Goal: Task Accomplishment & Management: Complete application form

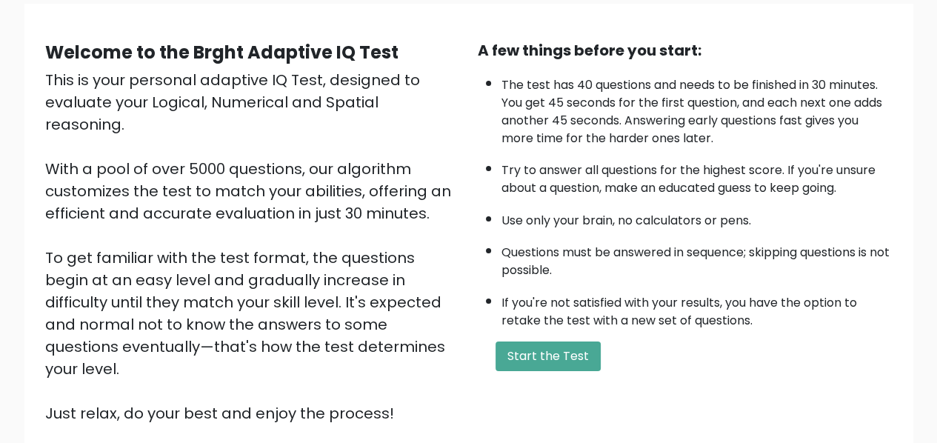
scroll to position [148, 0]
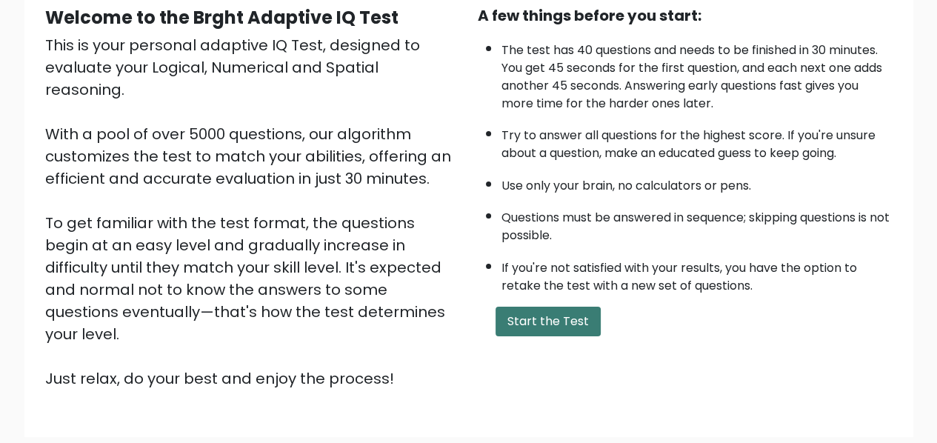
click at [520, 316] on button "Start the Test" at bounding box center [548, 322] width 105 height 30
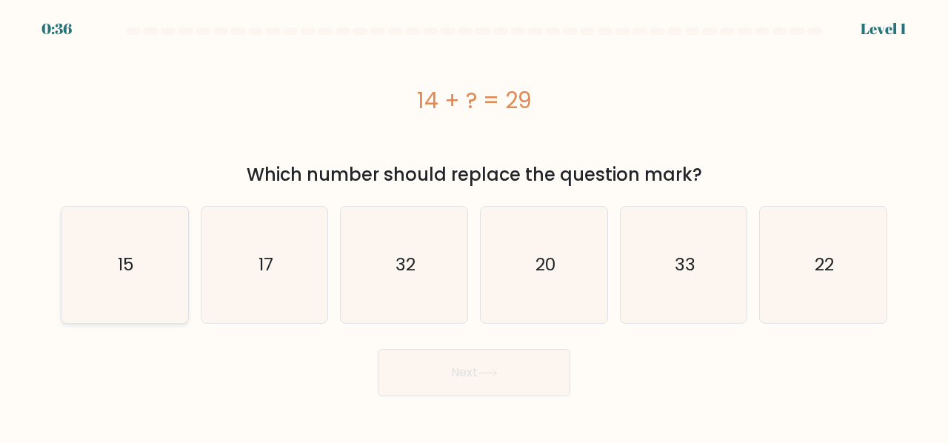
click at [124, 270] on text "15" at bounding box center [126, 265] width 16 height 24
click at [474, 225] on input "a. 15" at bounding box center [474, 224] width 1 height 4
radio input "true"
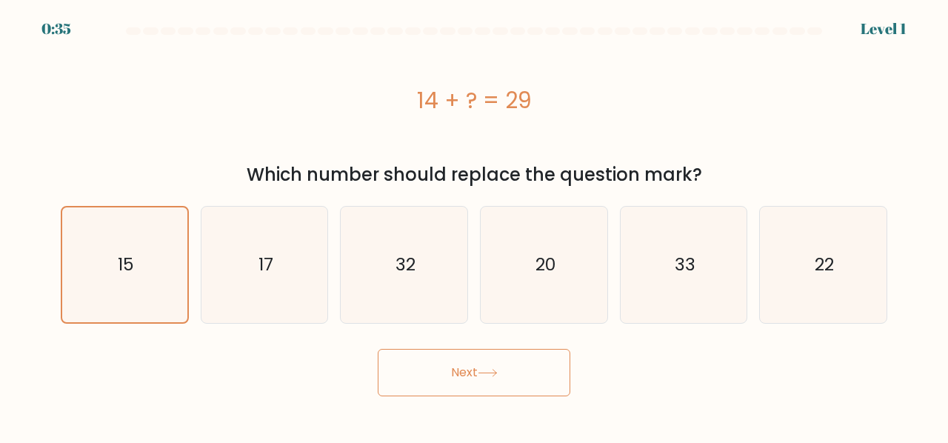
click at [411, 366] on button "Next" at bounding box center [474, 372] width 193 height 47
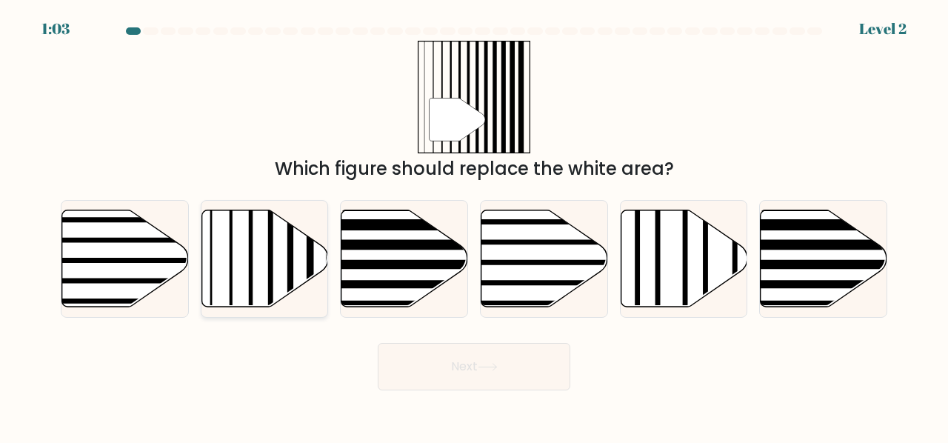
click at [258, 270] on icon at bounding box center [265, 258] width 127 height 97
click at [474, 225] on input "b." at bounding box center [474, 224] width 1 height 4
radio input "true"
click at [431, 359] on button "Next" at bounding box center [474, 366] width 193 height 47
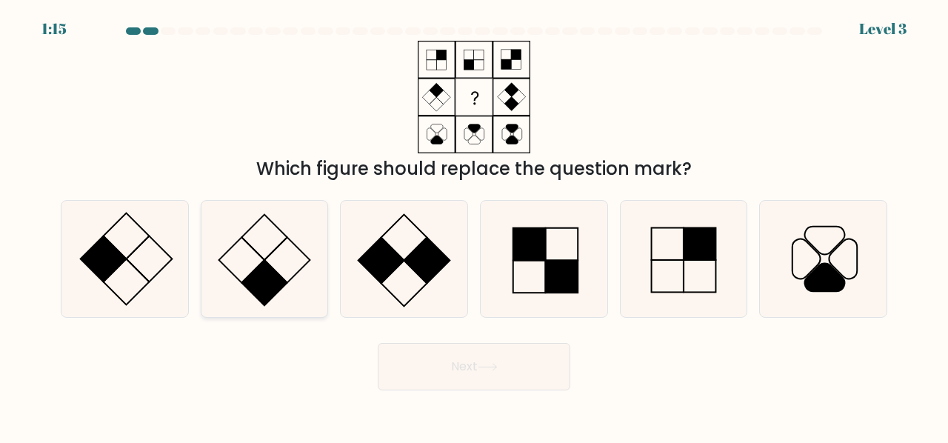
click at [255, 298] on icon at bounding box center [265, 259] width 116 height 116
click at [474, 225] on input "b." at bounding box center [474, 224] width 1 height 4
radio input "true"
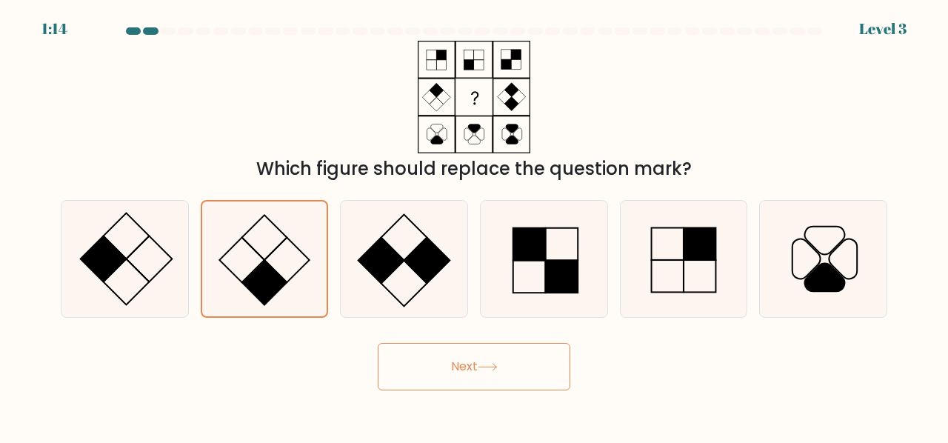
click at [450, 369] on button "Next" at bounding box center [474, 366] width 193 height 47
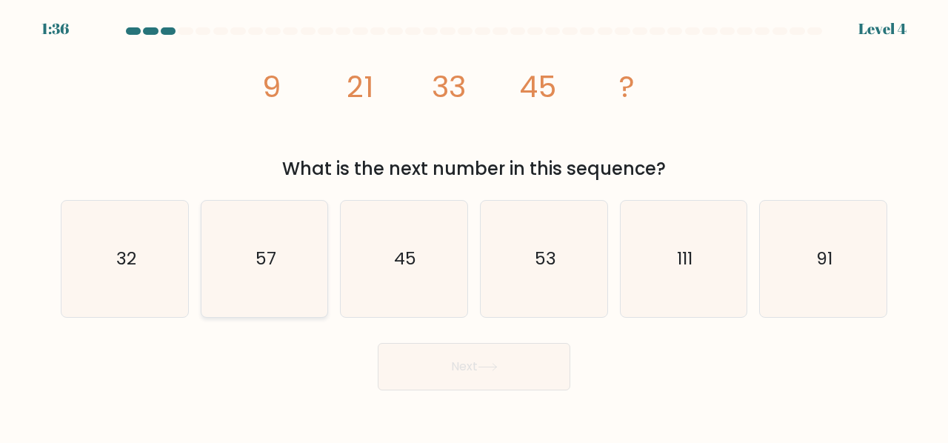
click at [262, 268] on text "57" at bounding box center [266, 258] width 21 height 24
click at [474, 225] on input "b. 57" at bounding box center [474, 224] width 1 height 4
radio input "true"
click at [409, 360] on button "Next" at bounding box center [474, 366] width 193 height 47
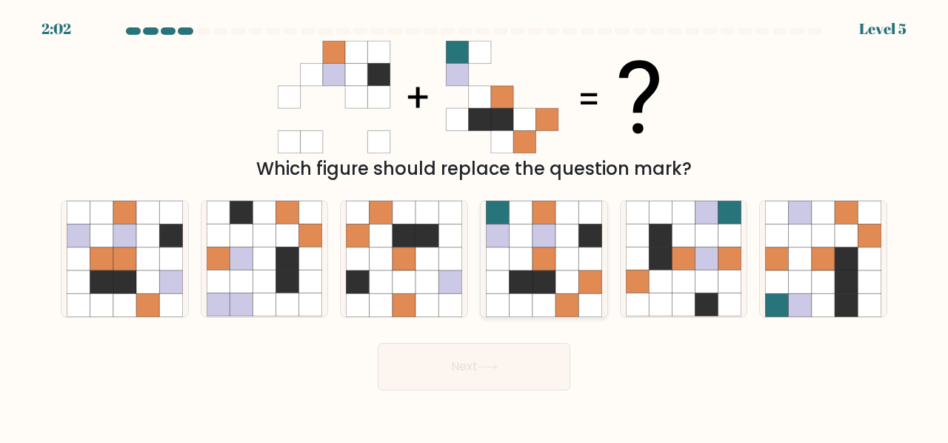
click at [514, 236] on icon at bounding box center [520, 236] width 23 height 23
click at [475, 225] on input "d." at bounding box center [474, 224] width 1 height 4
radio input "true"
click at [510, 370] on button "Next" at bounding box center [474, 366] width 193 height 47
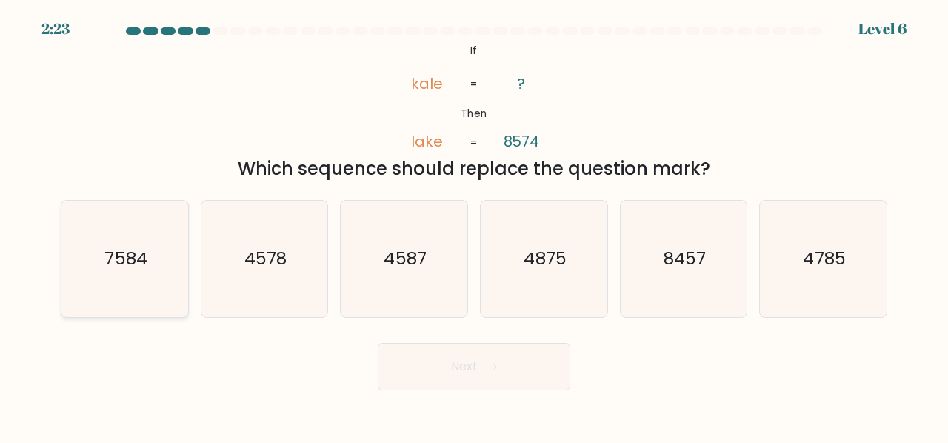
click at [137, 272] on icon "7584" at bounding box center [125, 259] width 116 height 116
click at [474, 225] on input "a. 7584" at bounding box center [474, 224] width 1 height 4
radio input "true"
click at [467, 374] on button "Next" at bounding box center [474, 366] width 193 height 47
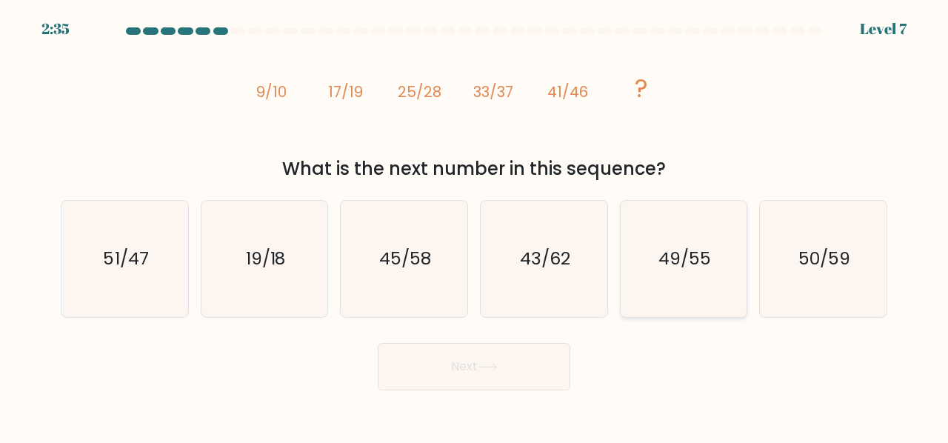
click at [638, 282] on icon "49/55" at bounding box center [684, 259] width 116 height 116
click at [475, 225] on input "e. 49/55" at bounding box center [474, 224] width 1 height 4
radio input "true"
click at [492, 349] on button "Next" at bounding box center [474, 366] width 193 height 47
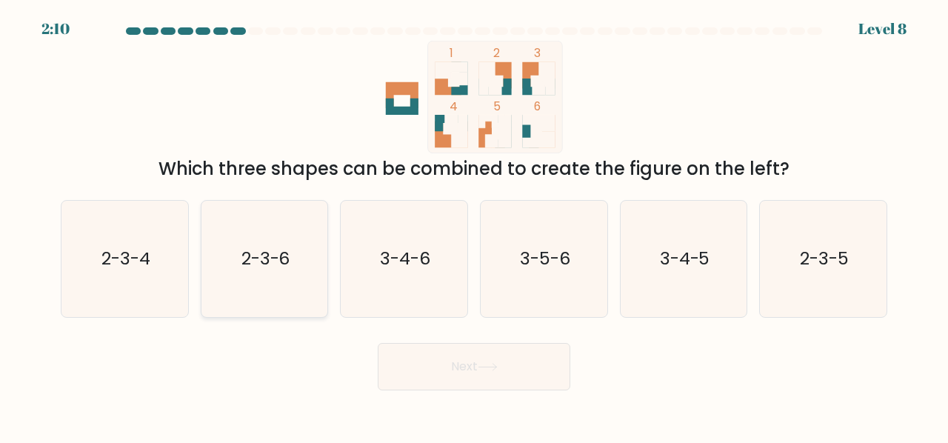
click at [279, 274] on icon "2-3-6" at bounding box center [265, 259] width 116 height 116
click at [474, 225] on input "b. 2-3-6" at bounding box center [474, 224] width 1 height 4
radio input "true"
click at [445, 369] on button "Next" at bounding box center [474, 366] width 193 height 47
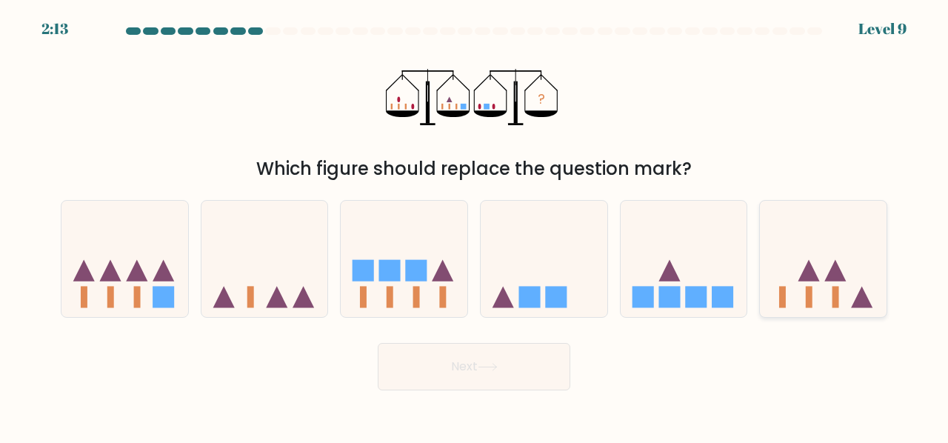
click at [817, 287] on icon at bounding box center [823, 259] width 127 height 104
click at [475, 225] on input "f." at bounding box center [474, 224] width 1 height 4
radio input "true"
click at [530, 363] on button "Next" at bounding box center [474, 366] width 193 height 47
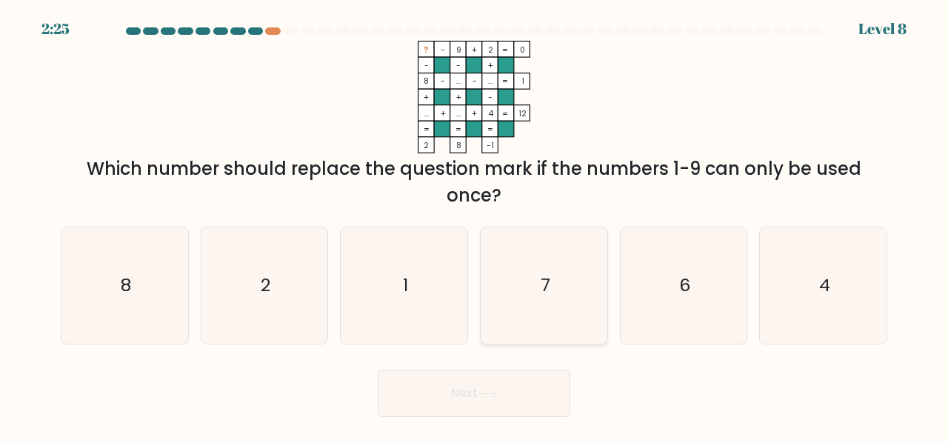
click at [533, 293] on icon "7" at bounding box center [544, 285] width 116 height 116
click at [475, 225] on input "d. 7" at bounding box center [474, 224] width 1 height 4
radio input "true"
click at [497, 392] on icon at bounding box center [488, 394] width 20 height 8
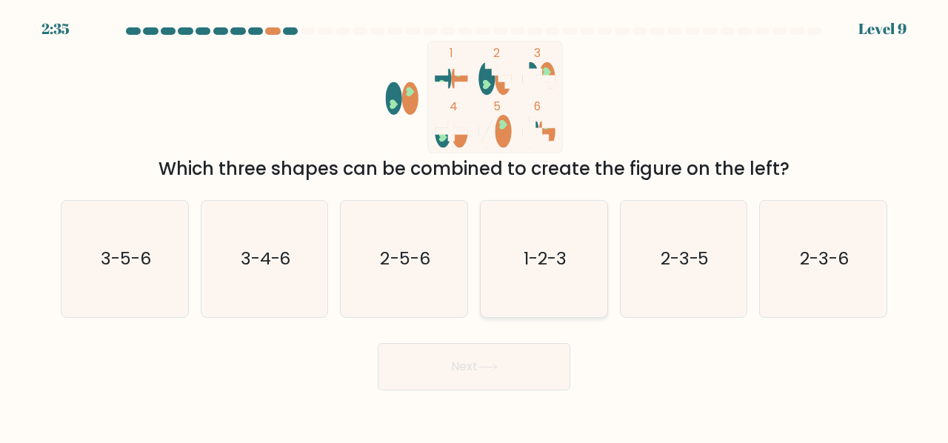
click at [548, 274] on icon "1-2-3" at bounding box center [544, 259] width 116 height 116
click at [475, 225] on input "d. 1-2-3" at bounding box center [474, 224] width 1 height 4
radio input "true"
click at [505, 360] on button "Next" at bounding box center [474, 366] width 193 height 47
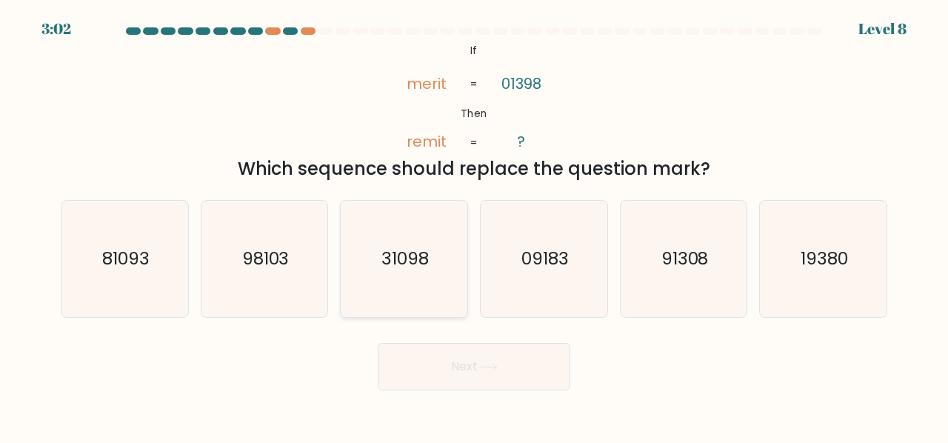
click at [397, 291] on icon "31098" at bounding box center [404, 259] width 116 height 116
click at [474, 225] on input "c. 31098" at bounding box center [474, 224] width 1 height 4
radio input "true"
click at [436, 365] on button "Next" at bounding box center [474, 366] width 193 height 47
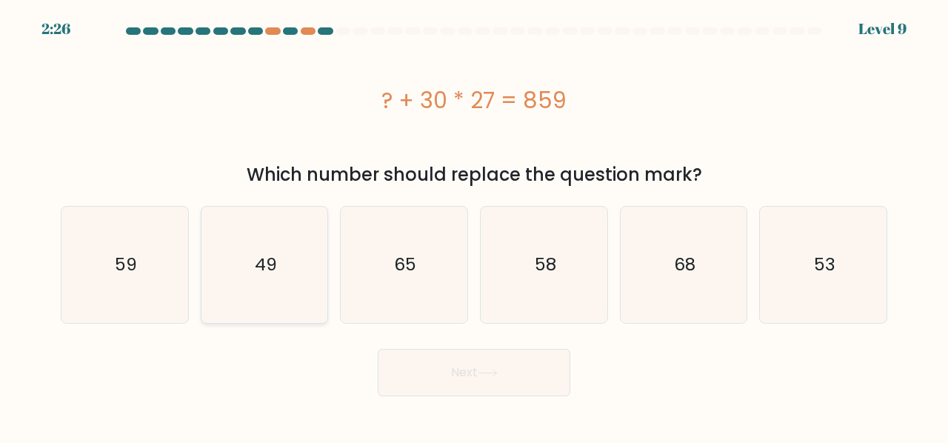
click at [262, 273] on text "49" at bounding box center [266, 265] width 22 height 24
click at [474, 225] on input "b. 49" at bounding box center [474, 224] width 1 height 4
radio input "true"
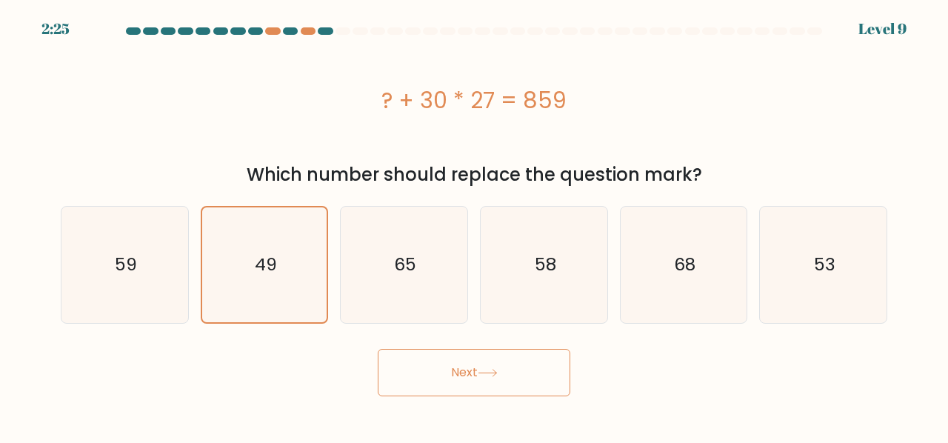
click at [433, 368] on button "Next" at bounding box center [474, 372] width 193 height 47
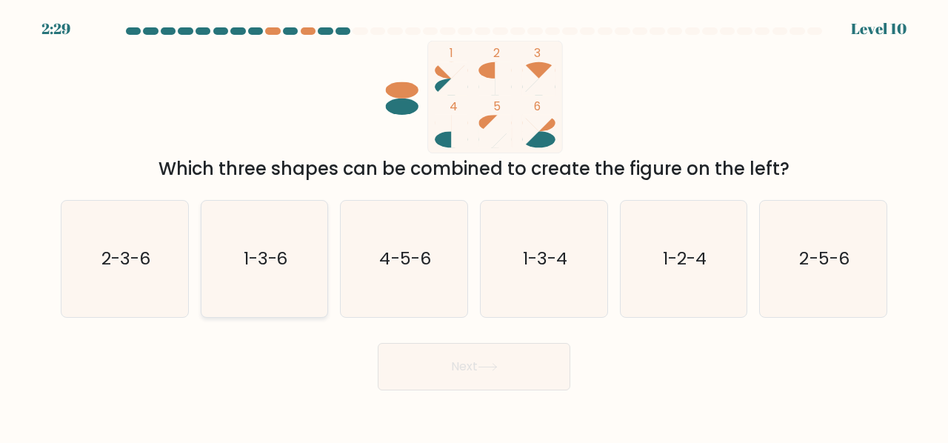
click at [242, 294] on icon "1-3-6" at bounding box center [265, 259] width 116 height 116
click at [474, 225] on input "b. 1-3-6" at bounding box center [474, 224] width 1 height 4
radio input "true"
click at [406, 357] on button "Next" at bounding box center [474, 366] width 193 height 47
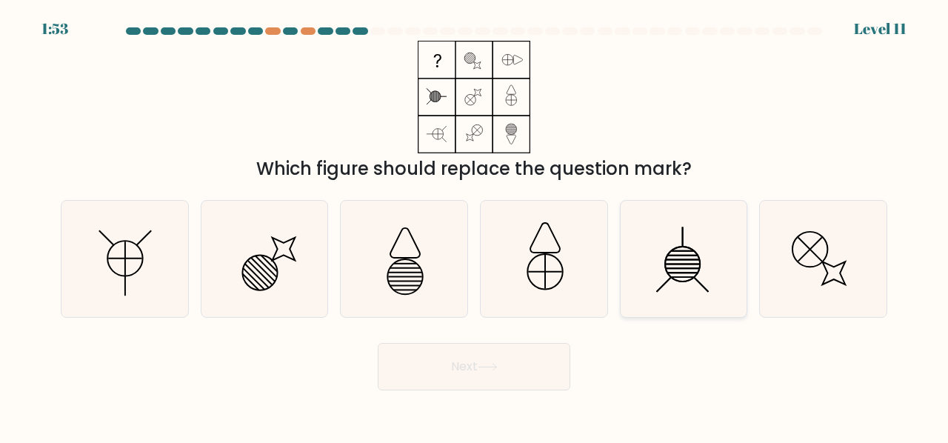
click at [657, 273] on icon at bounding box center [684, 259] width 116 height 116
click at [475, 225] on input "e." at bounding box center [474, 224] width 1 height 4
radio input "true"
click at [491, 366] on icon at bounding box center [488, 367] width 20 height 8
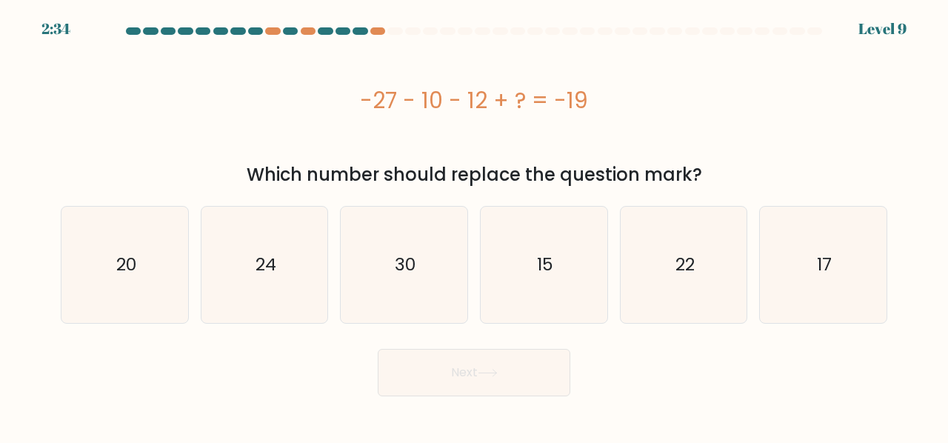
drag, startPoint x: 491, startPoint y: 366, endPoint x: 225, endPoint y: 350, distance: 266.5
click at [225, 350] on div "Next" at bounding box center [474, 369] width 845 height 55
click at [380, 273] on icon "30" at bounding box center [404, 265] width 116 height 116
click at [474, 225] on input "c. 30" at bounding box center [474, 224] width 1 height 4
radio input "true"
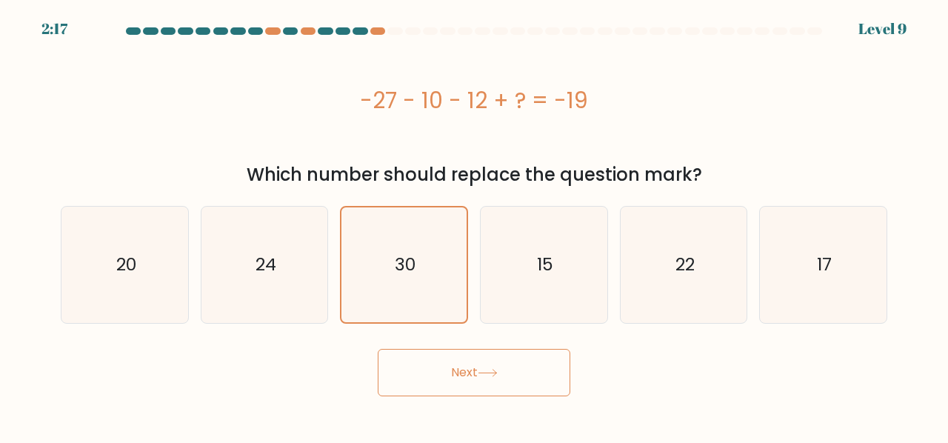
click at [430, 377] on button "Next" at bounding box center [474, 372] width 193 height 47
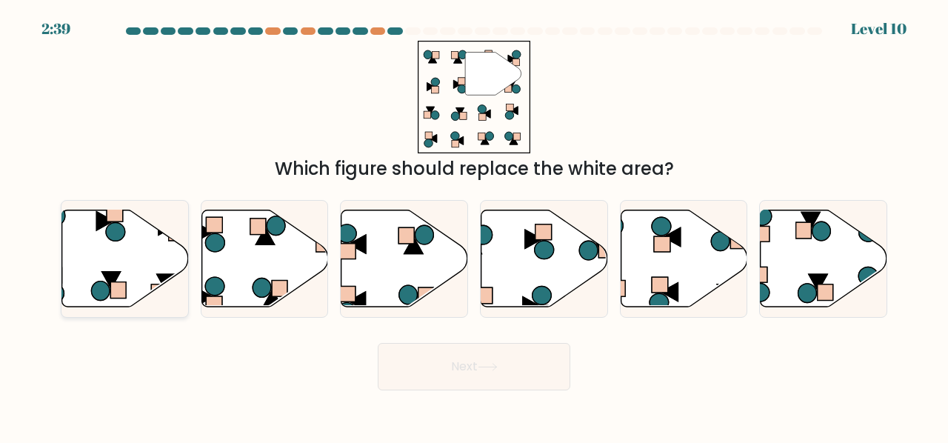
click at [87, 247] on icon at bounding box center [125, 258] width 127 height 97
click at [474, 225] on input "a." at bounding box center [474, 224] width 1 height 4
radio input "true"
click at [471, 356] on button "Next" at bounding box center [474, 366] width 193 height 47
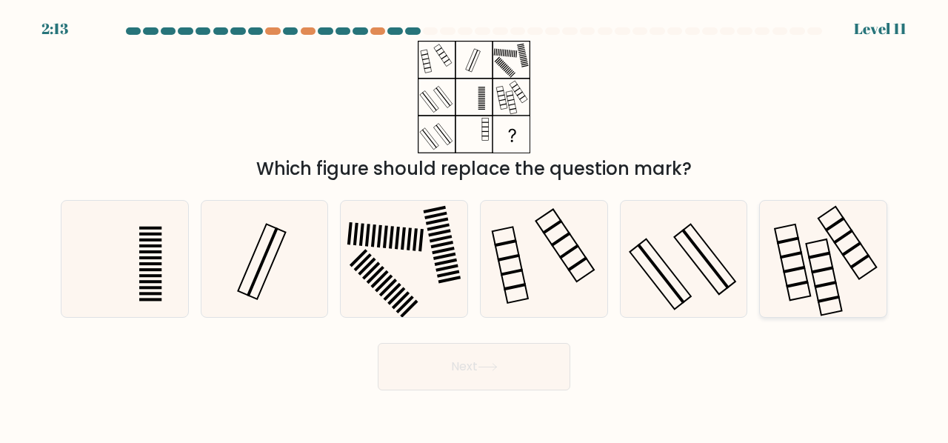
click at [808, 264] on icon at bounding box center [823, 259] width 116 height 116
click at [475, 225] on input "f." at bounding box center [474, 224] width 1 height 4
radio input "true"
click at [536, 368] on button "Next" at bounding box center [474, 366] width 193 height 47
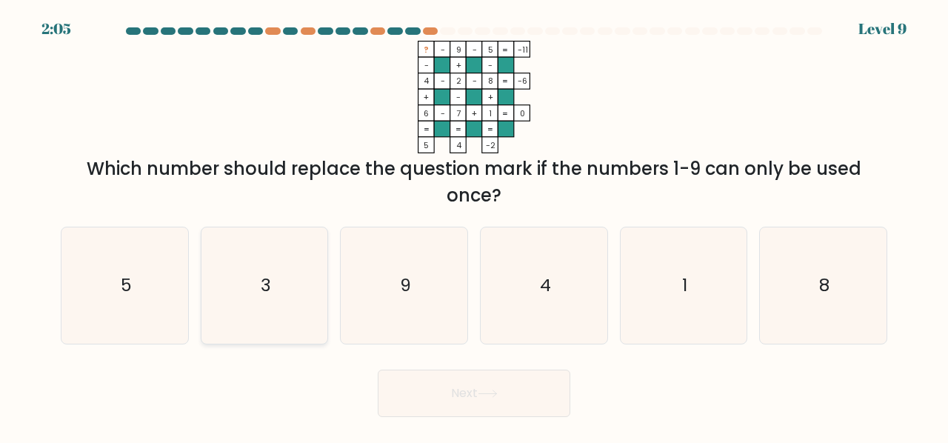
click at [302, 267] on icon "3" at bounding box center [265, 285] width 116 height 116
click at [474, 225] on input "b. 3" at bounding box center [474, 224] width 1 height 4
radio input "true"
click at [433, 397] on button "Next" at bounding box center [474, 393] width 193 height 47
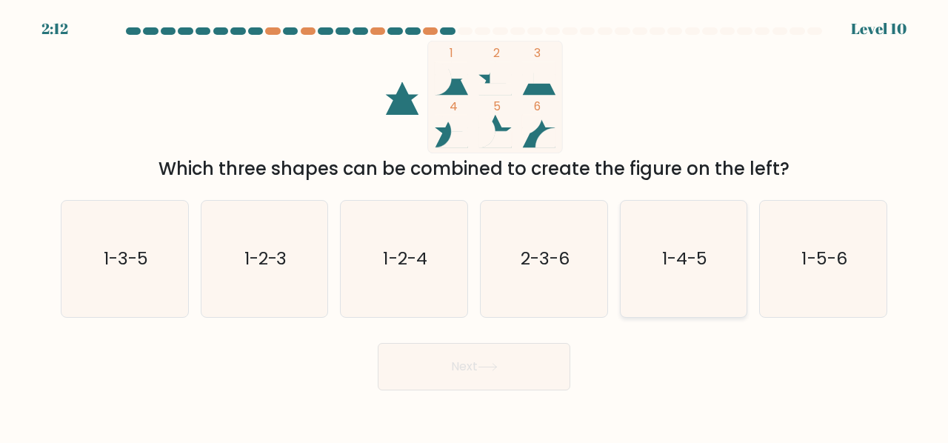
click at [720, 282] on icon "1-4-5" at bounding box center [684, 259] width 116 height 116
click at [475, 225] on input "e. 1-4-5" at bounding box center [474, 224] width 1 height 4
radio input "true"
click at [455, 383] on button "Next" at bounding box center [474, 366] width 193 height 47
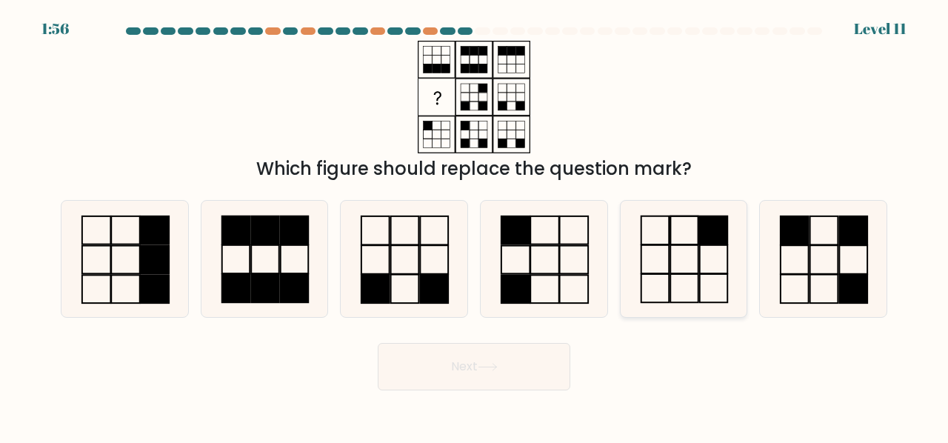
click at [697, 283] on icon at bounding box center [684, 259] width 116 height 116
click at [475, 225] on input "e." at bounding box center [474, 224] width 1 height 4
radio input "true"
click at [429, 365] on button "Next" at bounding box center [474, 366] width 193 height 47
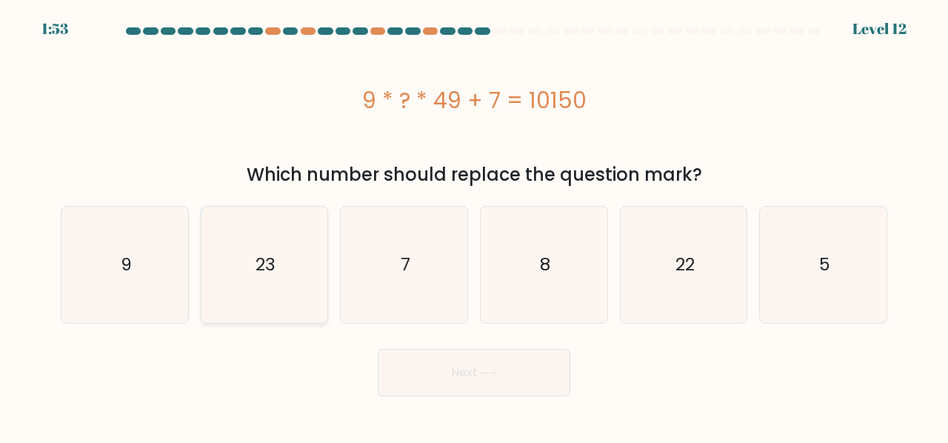
click at [302, 276] on icon "23" at bounding box center [265, 265] width 116 height 116
click at [474, 225] on input "b. 23" at bounding box center [474, 224] width 1 height 4
radio input "true"
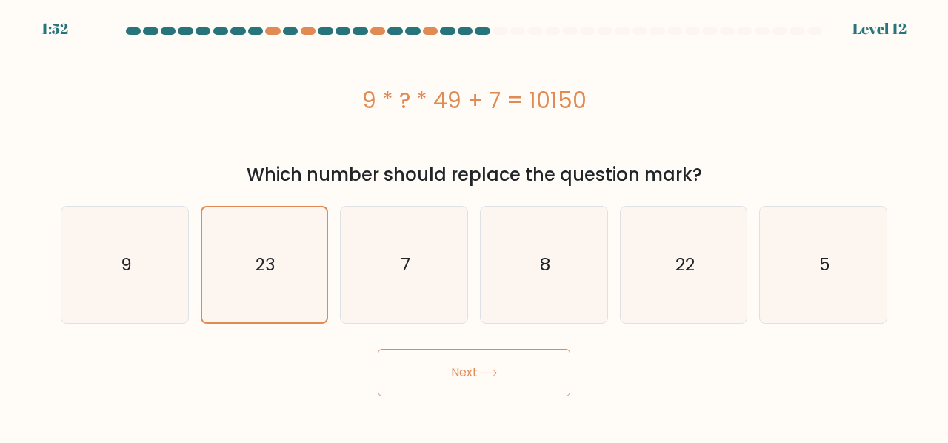
click at [405, 365] on button "Next" at bounding box center [474, 372] width 193 height 47
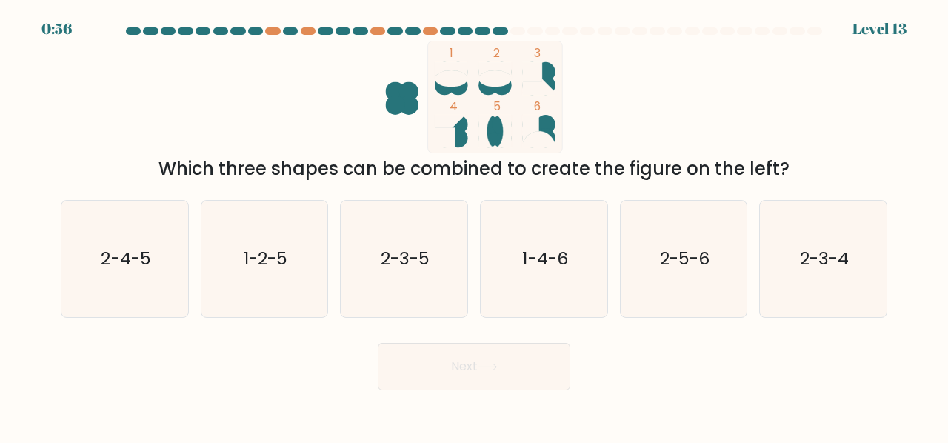
click at [891, 263] on form at bounding box center [474, 208] width 948 height 363
click at [825, 273] on icon "2-3-4" at bounding box center [823, 259] width 116 height 116
click at [475, 225] on input "f. 2-3-4" at bounding box center [474, 224] width 1 height 4
radio input "true"
click at [428, 374] on button "Next" at bounding box center [474, 366] width 193 height 47
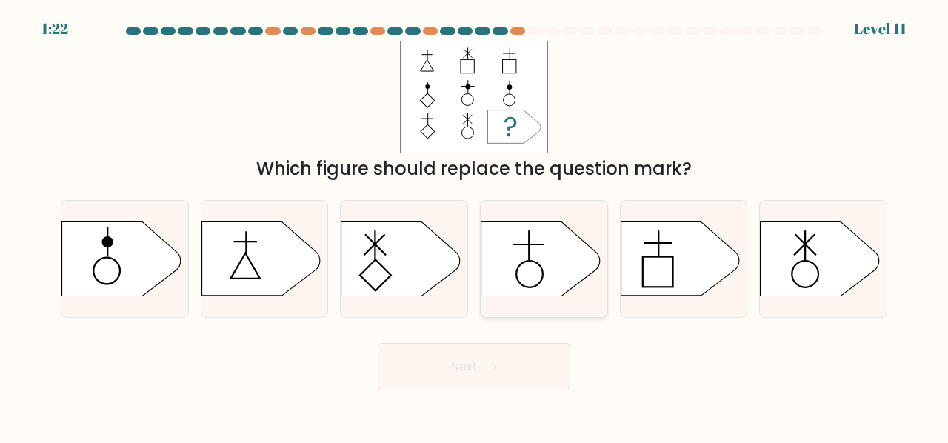
click at [501, 274] on icon at bounding box center [541, 259] width 119 height 74
click at [475, 225] on input "d." at bounding box center [474, 224] width 1 height 4
radio input "true"
click at [481, 363] on icon at bounding box center [488, 367] width 20 height 8
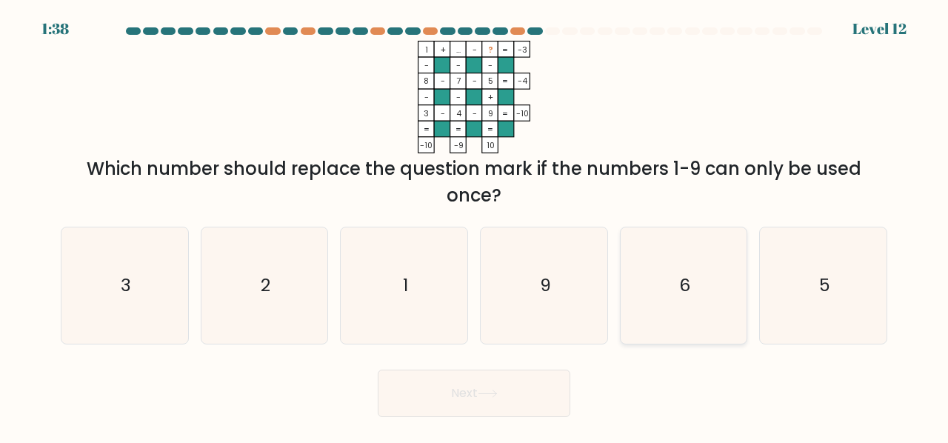
click at [688, 307] on icon "6" at bounding box center [684, 285] width 116 height 116
click at [475, 225] on input "e. 6" at bounding box center [474, 224] width 1 height 4
radio input "true"
click at [486, 386] on button "Next" at bounding box center [474, 393] width 193 height 47
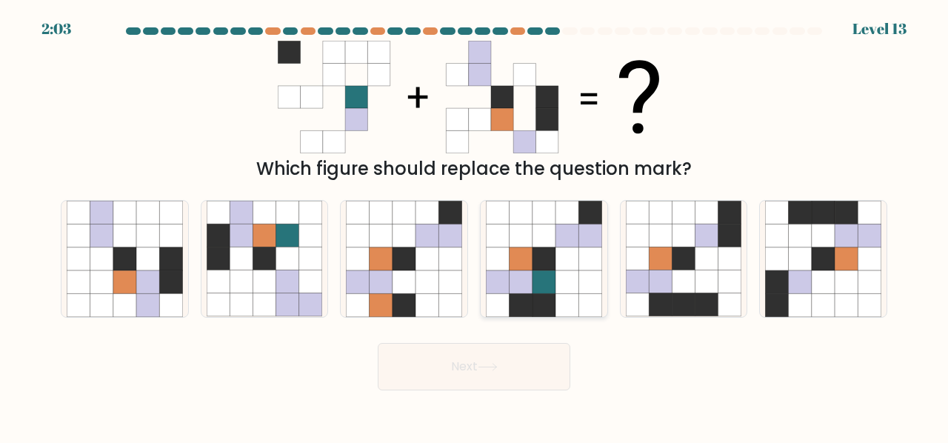
click at [509, 313] on icon at bounding box center [497, 304] width 23 height 23
click at [475, 225] on input "d." at bounding box center [474, 224] width 1 height 4
radio input "true"
click at [505, 369] on button "Next" at bounding box center [474, 366] width 193 height 47
click at [509, 291] on icon at bounding box center [498, 281] width 23 height 23
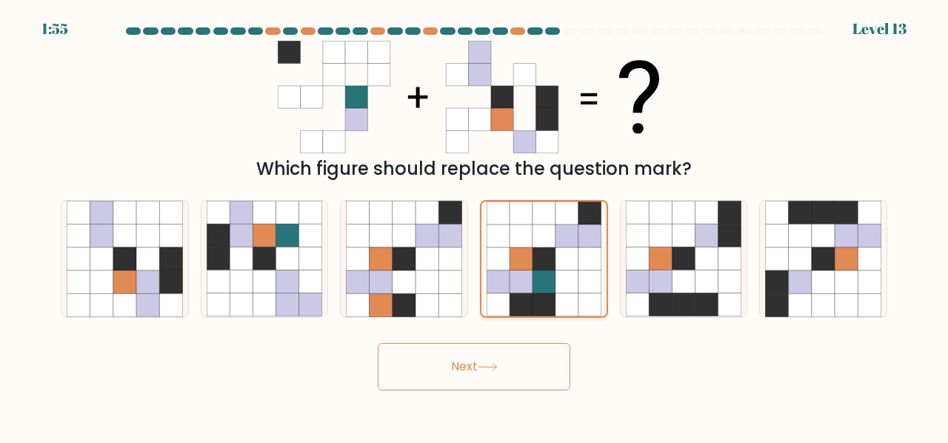
click at [475, 225] on input "d." at bounding box center [474, 224] width 1 height 4
click at [451, 354] on button "Next" at bounding box center [474, 366] width 193 height 47
click at [456, 272] on icon at bounding box center [450, 281] width 23 height 23
click at [474, 225] on input "c." at bounding box center [474, 224] width 1 height 4
radio input "true"
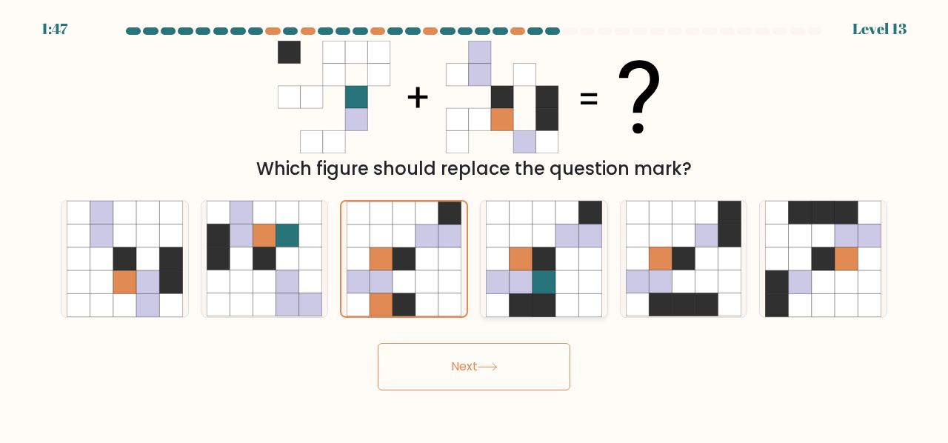
click at [542, 274] on icon at bounding box center [544, 281] width 23 height 23
click at [475, 225] on input "d." at bounding box center [474, 224] width 1 height 4
radio input "true"
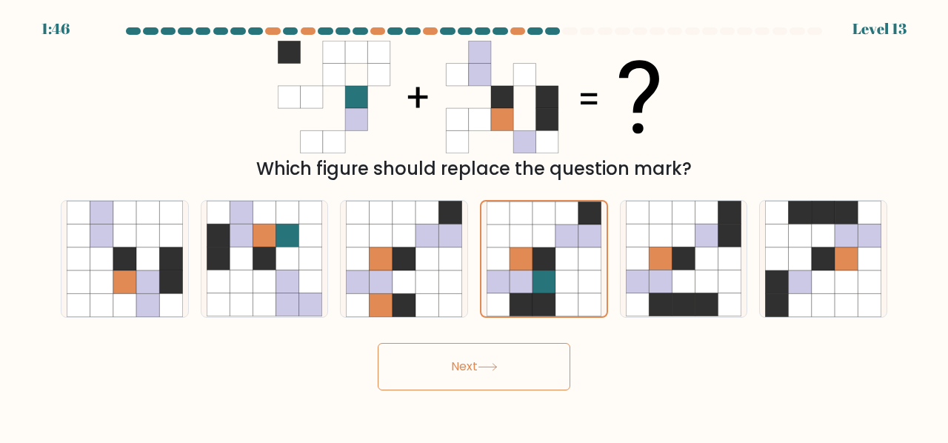
click at [472, 365] on button "Next" at bounding box center [474, 366] width 193 height 47
click at [645, 358] on div "Next" at bounding box center [474, 363] width 845 height 55
click at [417, 265] on icon at bounding box center [427, 258] width 23 height 23
click at [474, 225] on input "c." at bounding box center [474, 224] width 1 height 4
radio input "true"
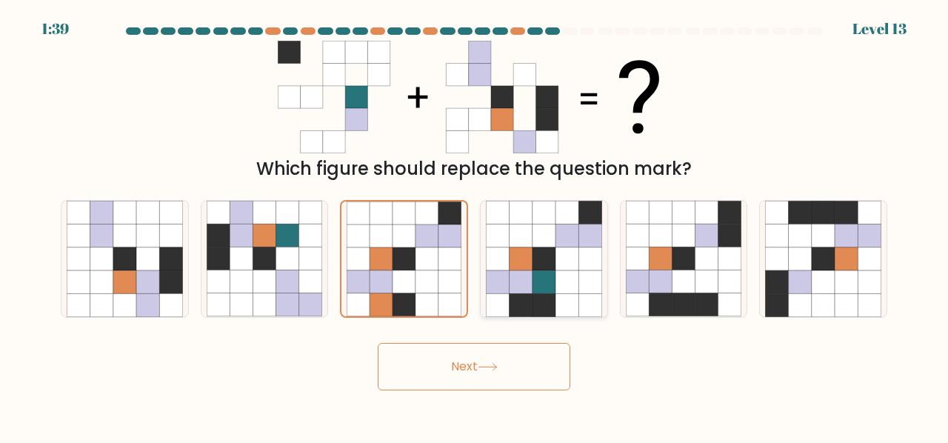
click at [544, 262] on icon at bounding box center [544, 258] width 23 height 23
click at [475, 225] on input "d." at bounding box center [474, 224] width 1 height 4
radio input "true"
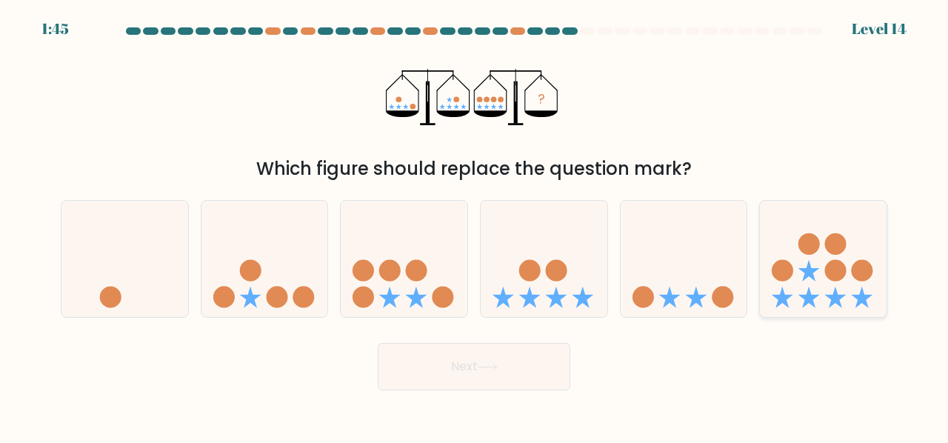
click at [787, 297] on icon at bounding box center [782, 297] width 21 height 21
click at [475, 225] on input "f." at bounding box center [474, 224] width 1 height 4
radio input "true"
click at [443, 371] on button "Next" at bounding box center [474, 366] width 193 height 47
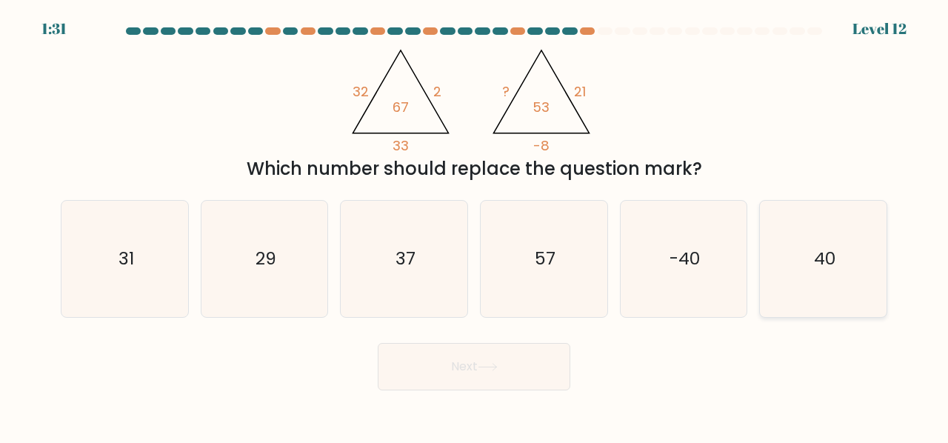
click at [842, 269] on icon "40" at bounding box center [823, 259] width 116 height 116
click at [475, 225] on input "f. 40" at bounding box center [474, 224] width 1 height 4
radio input "true"
click at [515, 364] on button "Next" at bounding box center [474, 366] width 193 height 47
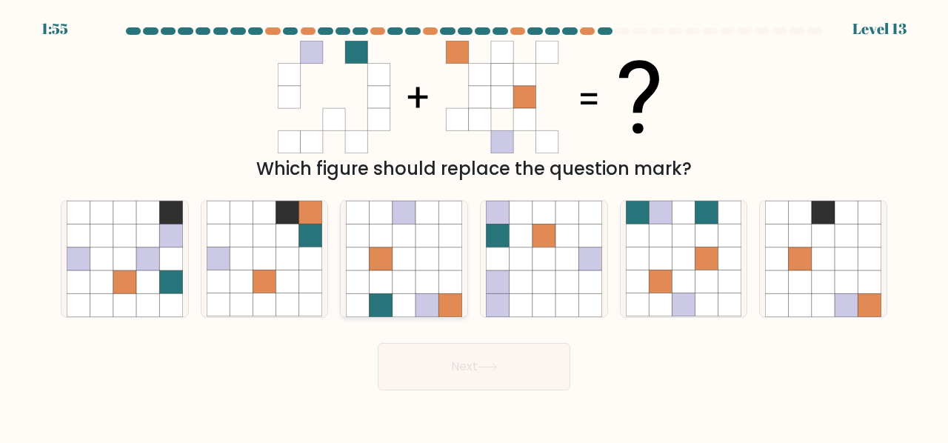
click at [409, 282] on icon at bounding box center [404, 281] width 23 height 23
click at [474, 225] on input "c." at bounding box center [474, 224] width 1 height 4
radio input "true"
click at [496, 368] on icon at bounding box center [488, 367] width 18 height 7
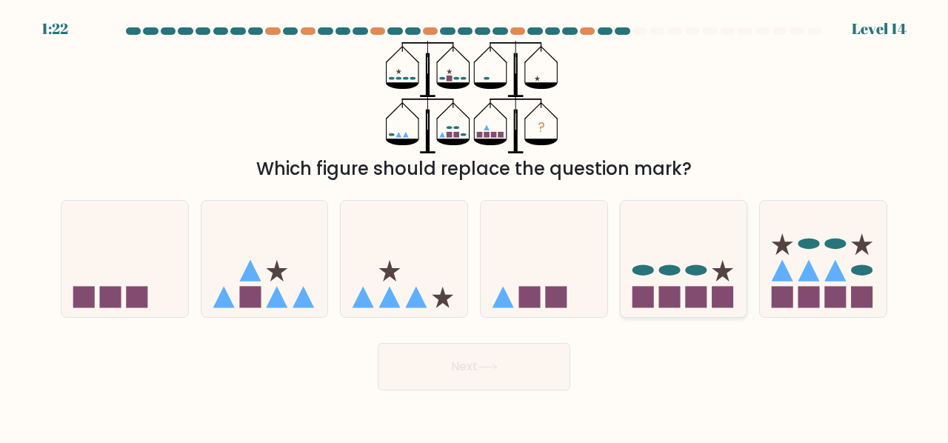
click at [679, 296] on rect at bounding box center [669, 296] width 21 height 21
click at [475, 225] on input "e." at bounding box center [474, 224] width 1 height 4
radio input "true"
click at [543, 374] on button "Next" at bounding box center [474, 366] width 193 height 47
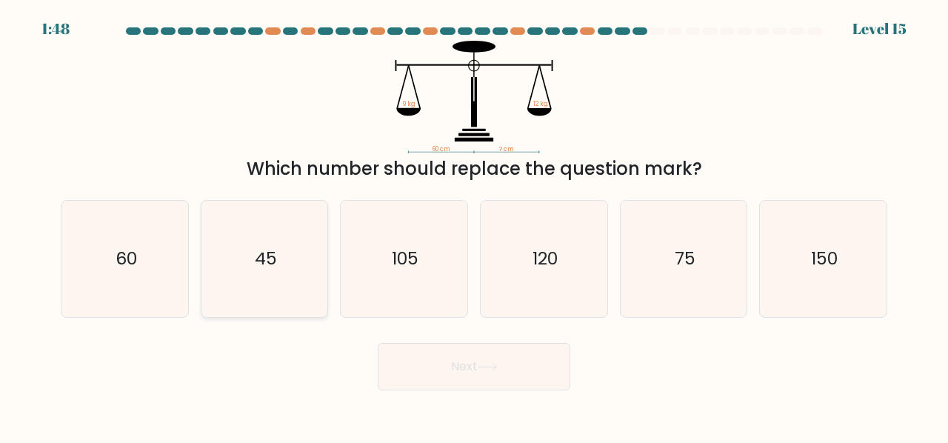
click at [262, 257] on text "45" at bounding box center [266, 258] width 22 height 24
click at [474, 225] on input "b. 45" at bounding box center [474, 224] width 1 height 4
radio input "true"
click at [414, 377] on button "Next" at bounding box center [474, 366] width 193 height 47
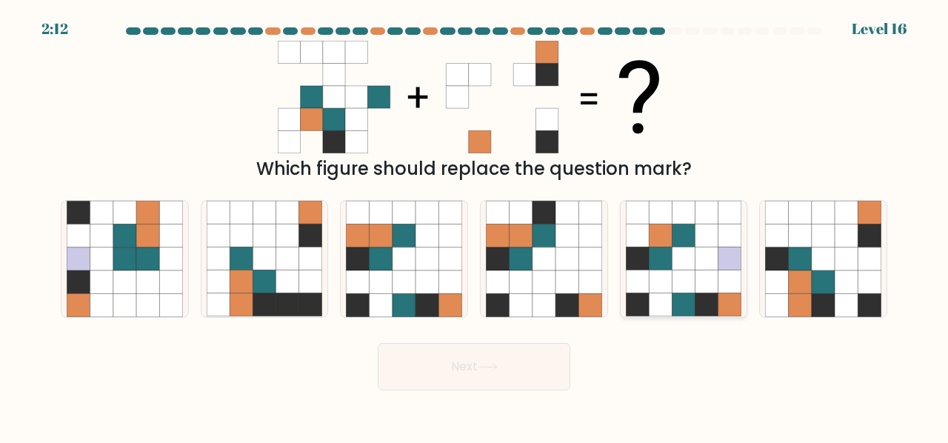
click at [654, 290] on icon at bounding box center [660, 281] width 23 height 23
click at [475, 225] on input "e." at bounding box center [474, 224] width 1 height 4
radio input "true"
click at [520, 362] on button "Next" at bounding box center [474, 366] width 193 height 47
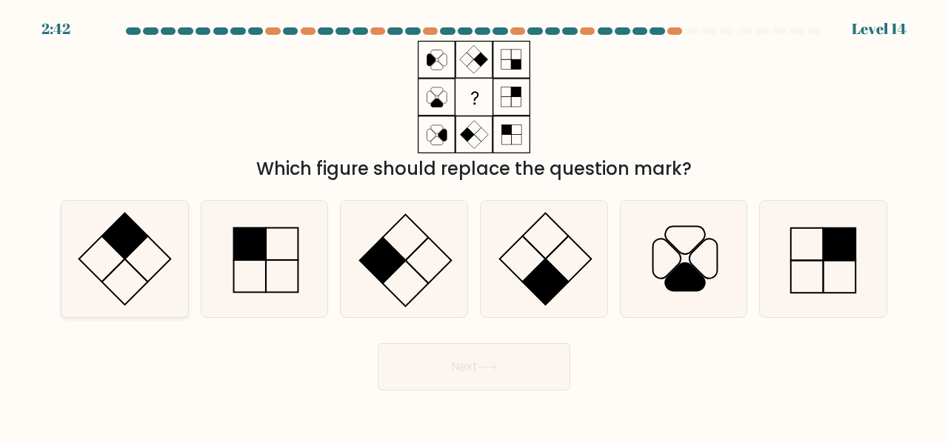
click at [115, 293] on icon at bounding box center [125, 259] width 116 height 116
click at [474, 225] on input "a." at bounding box center [474, 224] width 1 height 4
radio input "true"
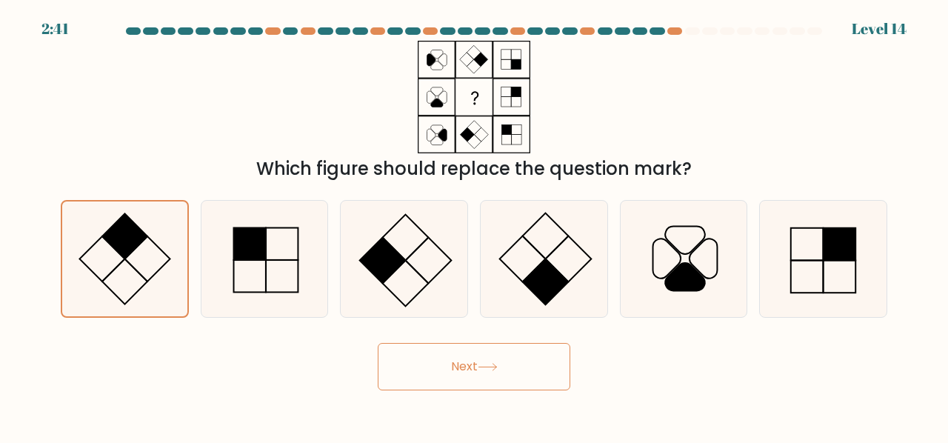
click at [438, 377] on button "Next" at bounding box center [474, 366] width 193 height 47
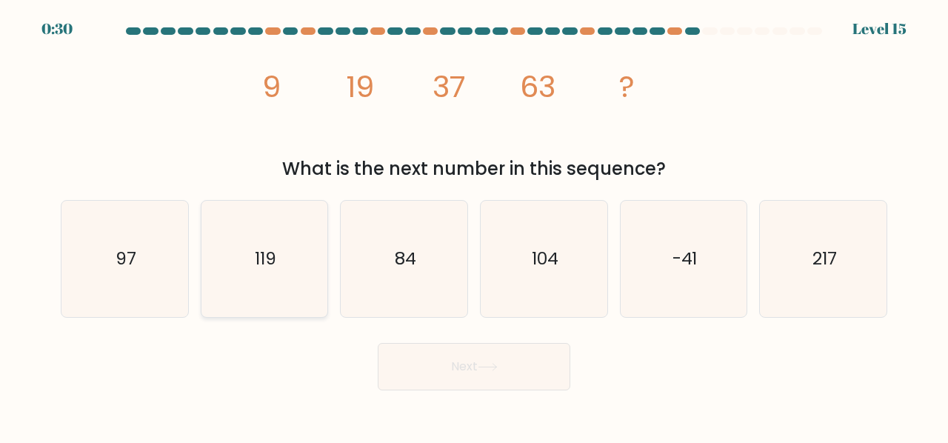
click at [238, 294] on icon "119" at bounding box center [265, 259] width 116 height 116
click at [474, 225] on input "b. 119" at bounding box center [474, 224] width 1 height 4
radio input "true"
click at [442, 361] on button "Next" at bounding box center [474, 366] width 193 height 47
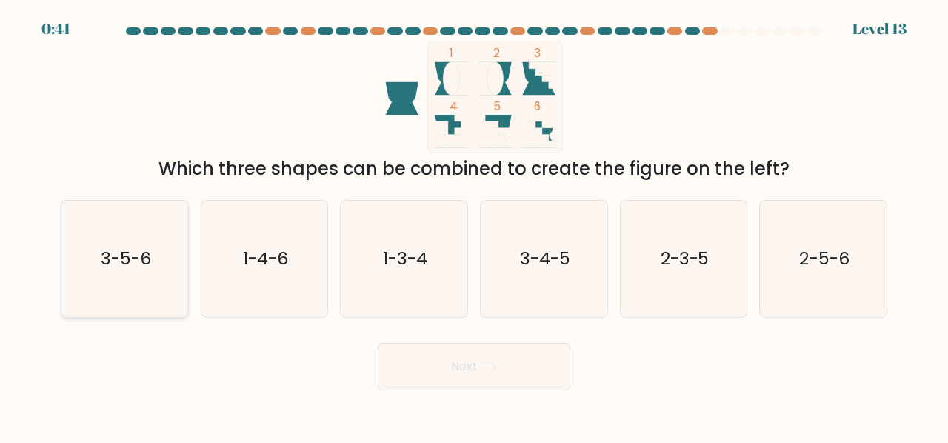
click at [145, 254] on text "3-5-6" at bounding box center [126, 258] width 50 height 24
click at [474, 225] on input "a. 3-5-6" at bounding box center [474, 224] width 1 height 4
radio input "true"
click at [507, 365] on button "Next" at bounding box center [474, 366] width 193 height 47
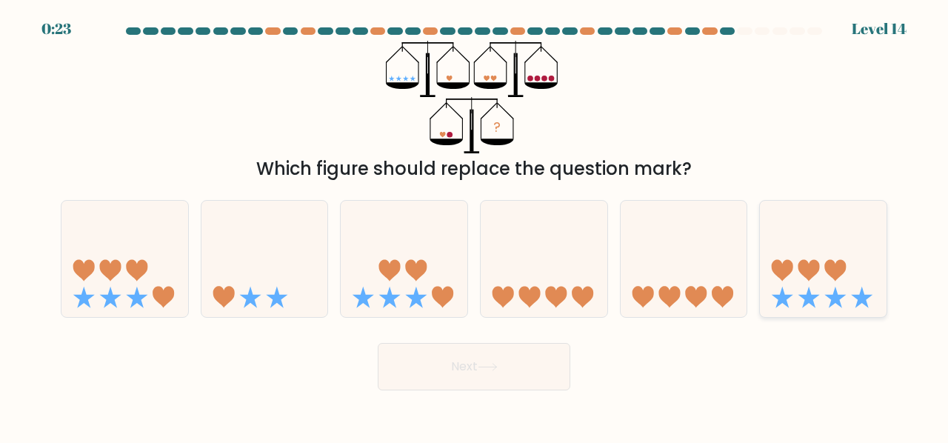
click at [807, 253] on icon at bounding box center [823, 259] width 127 height 104
click at [475, 225] on input "f." at bounding box center [474, 224] width 1 height 4
radio input "true"
click at [448, 366] on button "Next" at bounding box center [474, 366] width 193 height 47
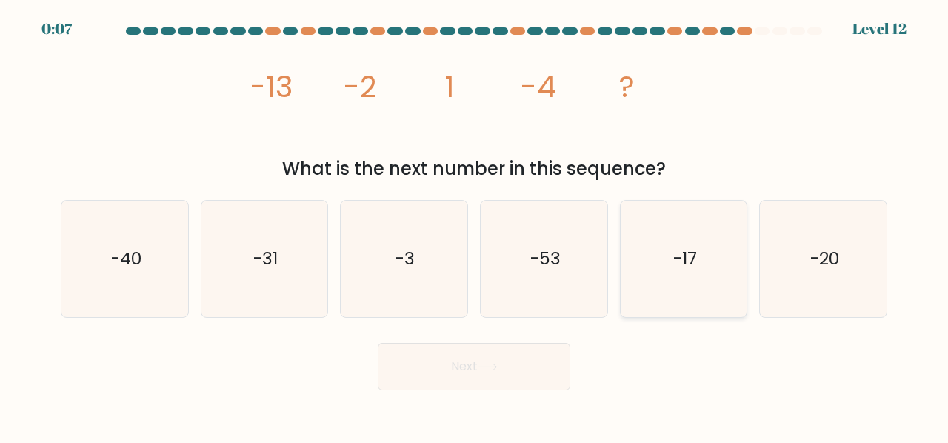
click at [679, 282] on icon "-17" at bounding box center [684, 259] width 116 height 116
click at [475, 225] on input "e. -17" at bounding box center [474, 224] width 1 height 4
radio input "true"
click at [492, 360] on button "Next" at bounding box center [474, 366] width 193 height 47
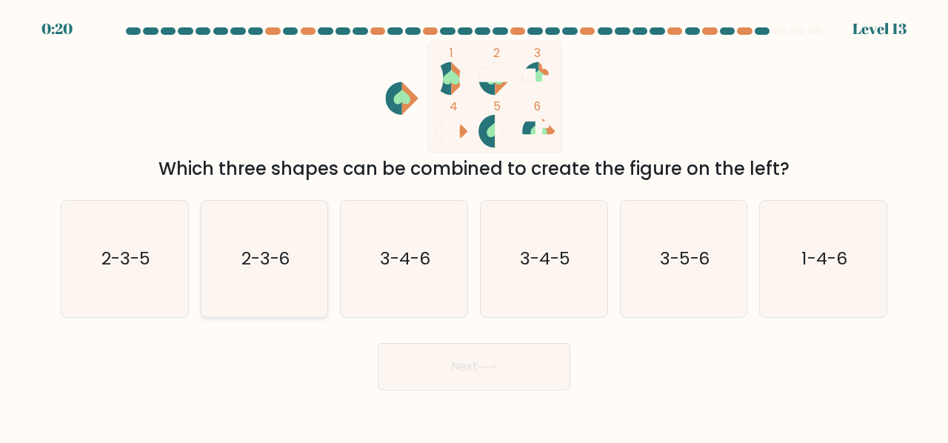
click at [253, 276] on icon "2-3-6" at bounding box center [265, 259] width 116 height 116
click at [474, 225] on input "b. 2-3-6" at bounding box center [474, 224] width 1 height 4
radio input "true"
click at [422, 386] on button "Next" at bounding box center [474, 366] width 193 height 47
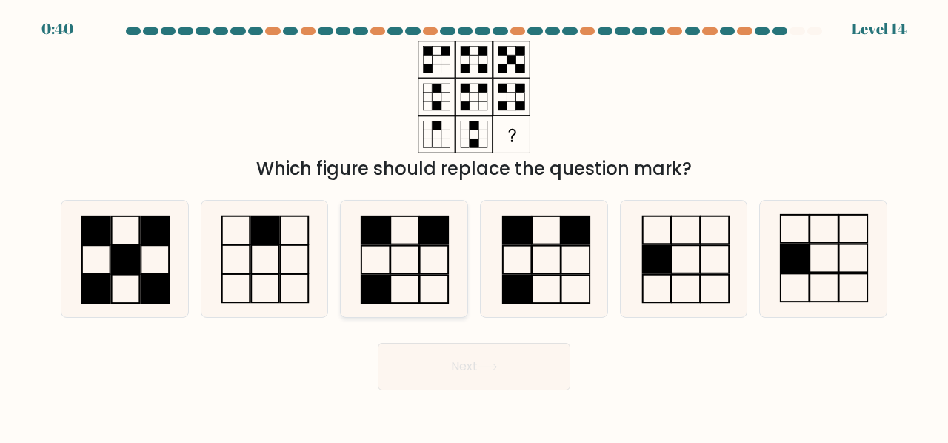
click at [393, 296] on icon at bounding box center [404, 259] width 116 height 116
click at [474, 225] on input "c." at bounding box center [474, 224] width 1 height 4
radio input "true"
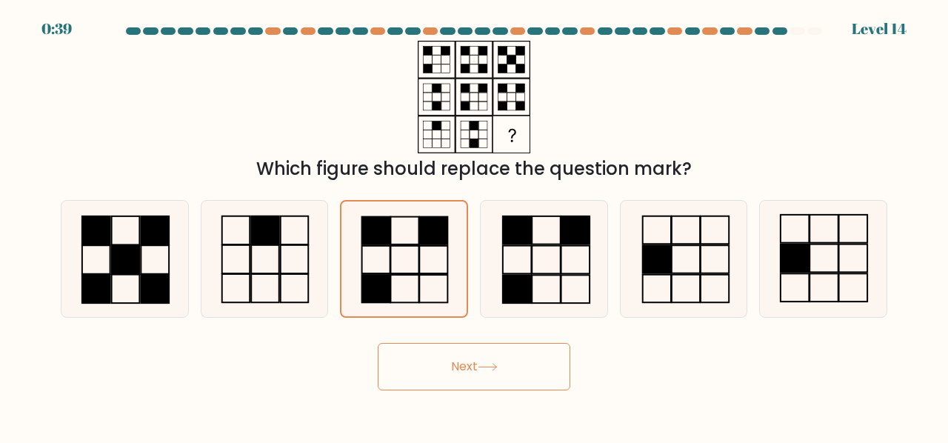
click at [442, 369] on button "Next" at bounding box center [474, 366] width 193 height 47
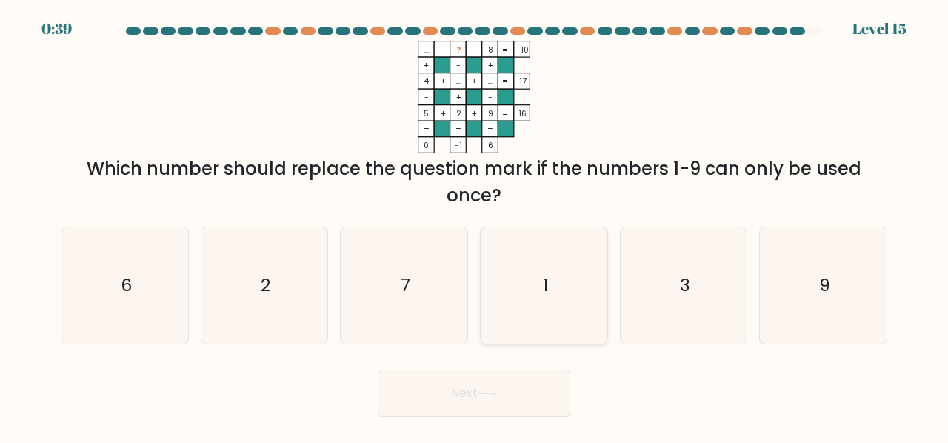
click at [539, 309] on icon "1" at bounding box center [544, 285] width 116 height 116
click at [475, 225] on input "d. 1" at bounding box center [474, 224] width 1 height 4
radio input "true"
click at [498, 392] on icon at bounding box center [488, 394] width 20 height 8
click at [460, 285] on icon "7" at bounding box center [404, 285] width 116 height 116
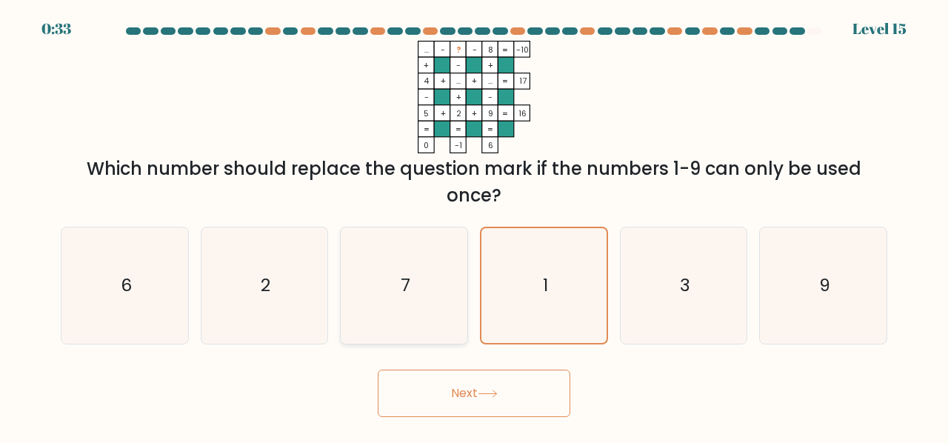
click at [474, 225] on input "c. 7" at bounding box center [474, 224] width 1 height 4
radio input "true"
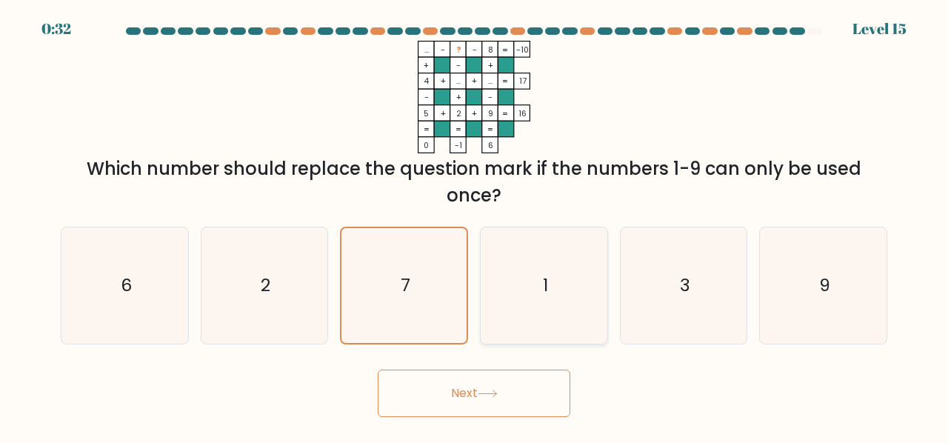
click at [505, 287] on icon "1" at bounding box center [544, 285] width 116 height 116
click at [475, 225] on input "d. 1" at bounding box center [474, 224] width 1 height 4
radio input "true"
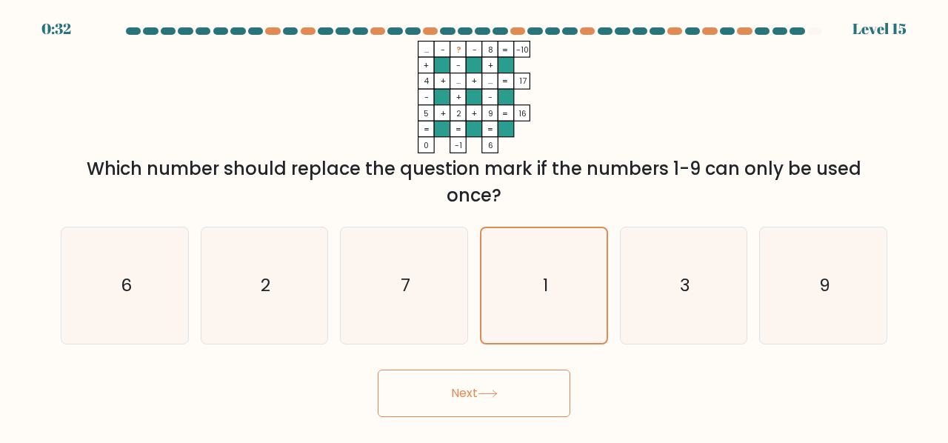
click at [502, 383] on button "Next" at bounding box center [474, 393] width 193 height 47
click at [377, 282] on icon "7" at bounding box center [404, 285] width 116 height 116
click at [474, 225] on input "c. 7" at bounding box center [474, 224] width 1 height 4
radio input "true"
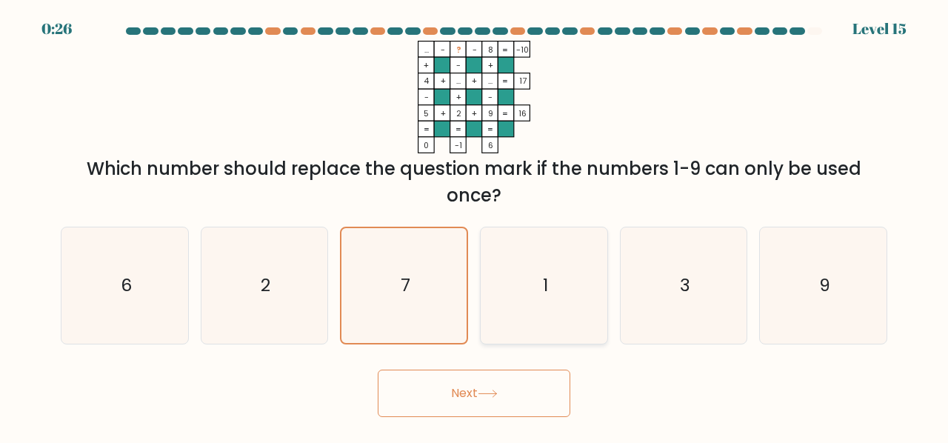
click at [519, 279] on icon "1" at bounding box center [544, 285] width 116 height 116
click at [475, 225] on input "d. 1" at bounding box center [474, 224] width 1 height 4
radio input "true"
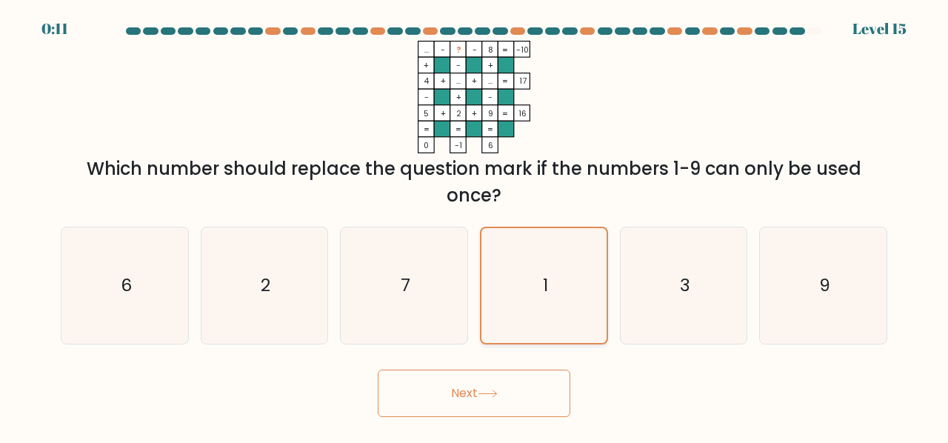
click at [531, 294] on icon "1" at bounding box center [544, 285] width 115 height 115
click at [475, 225] on input "d. 1" at bounding box center [474, 224] width 1 height 4
click at [498, 398] on icon at bounding box center [488, 394] width 20 height 8
click at [414, 315] on icon "7" at bounding box center [404, 285] width 116 height 116
click at [474, 225] on input "c. 7" at bounding box center [474, 224] width 1 height 4
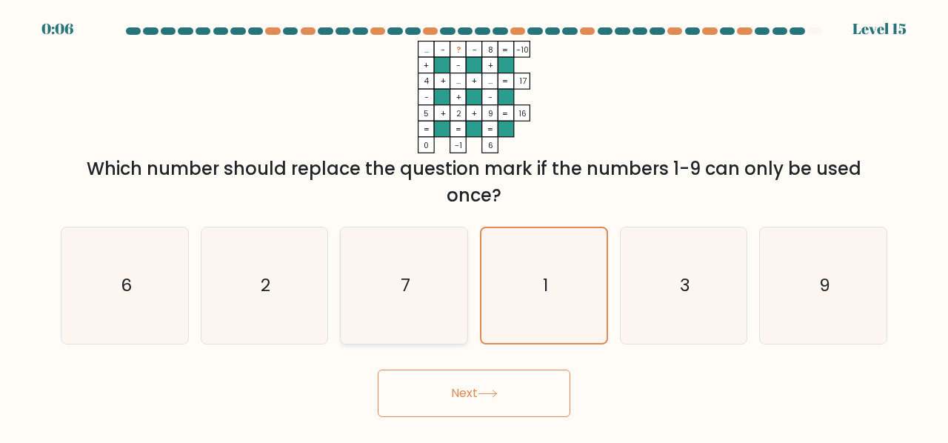
radio input "true"
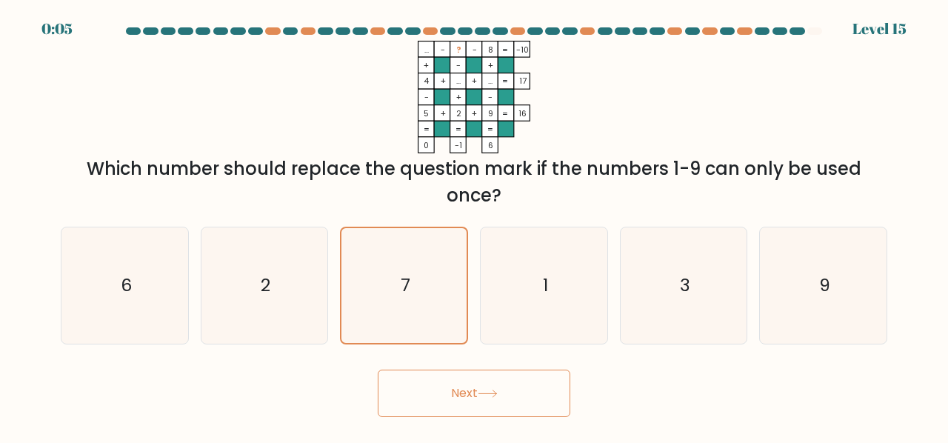
click at [489, 391] on icon at bounding box center [488, 394] width 20 height 8
click at [532, 386] on button "Next" at bounding box center [474, 393] width 193 height 47
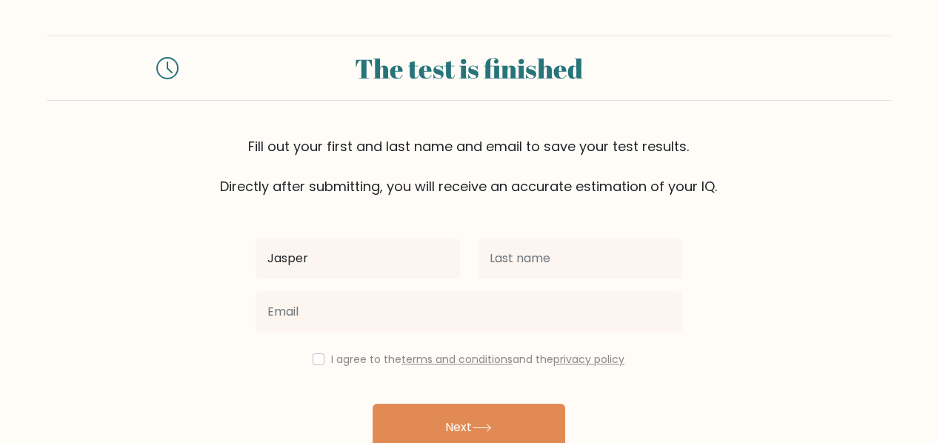
type input "[PERSON_NAME]"
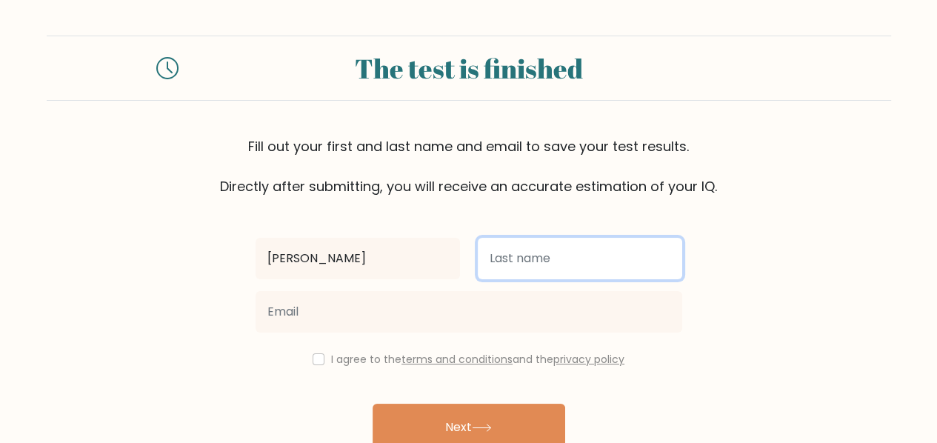
type input "Marzo"
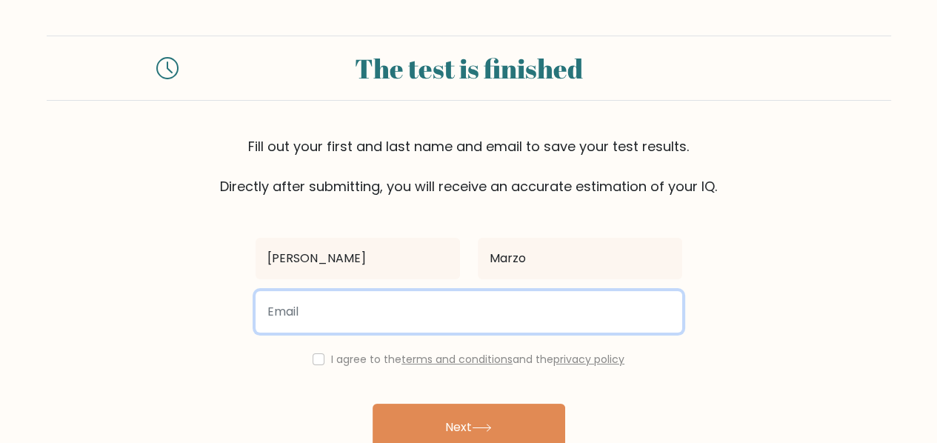
type input "jaspermarzo1325@gmail.com"
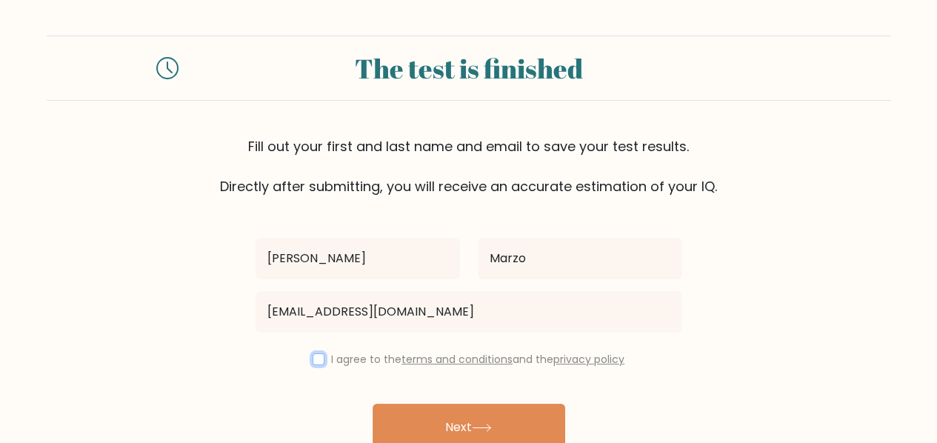
click at [318, 365] on input "checkbox" at bounding box center [319, 359] width 12 height 12
checkbox input "true"
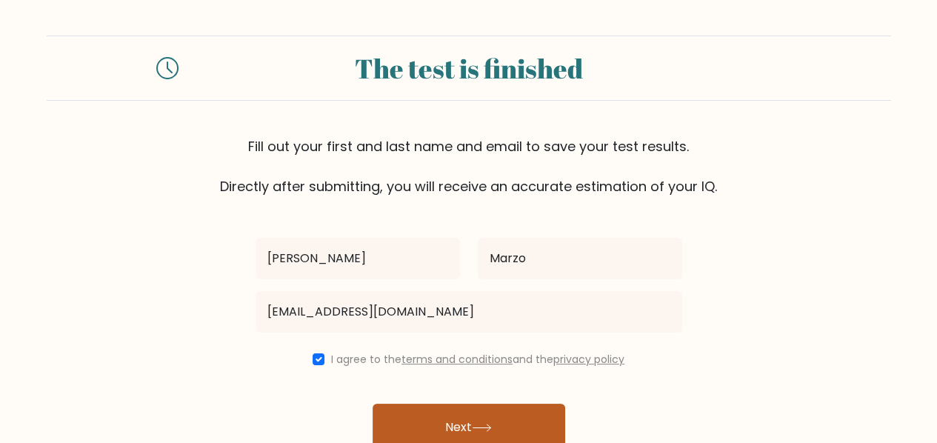
click at [436, 422] on button "Next" at bounding box center [469, 427] width 193 height 47
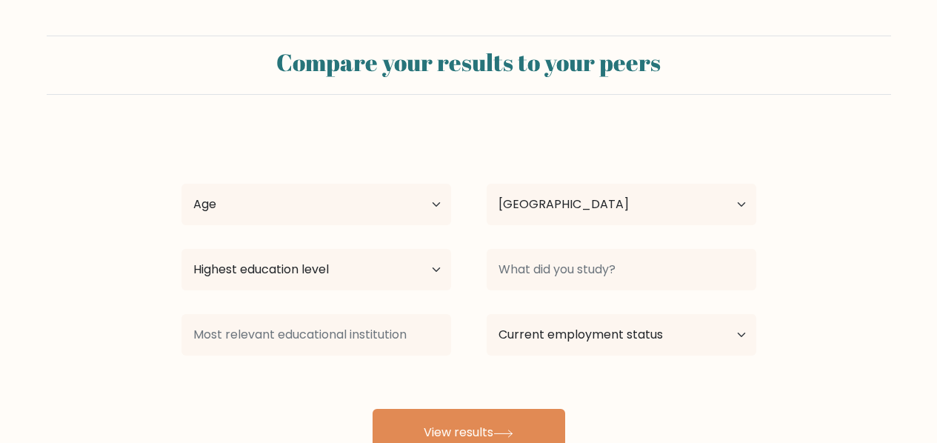
select select "PH"
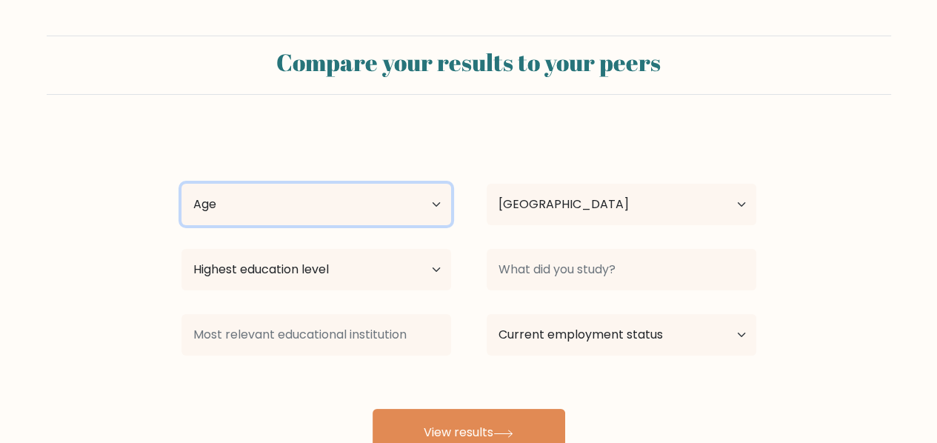
click at [319, 223] on select "Age Under [DEMOGRAPHIC_DATA] [DEMOGRAPHIC_DATA] [DEMOGRAPHIC_DATA] [DEMOGRAPHIC…" at bounding box center [317, 204] width 270 height 41
select select "25_34"
click at [182, 184] on select "Age Under [DEMOGRAPHIC_DATA] [DEMOGRAPHIC_DATA] [DEMOGRAPHIC_DATA] [DEMOGRAPHIC…" at bounding box center [317, 204] width 270 height 41
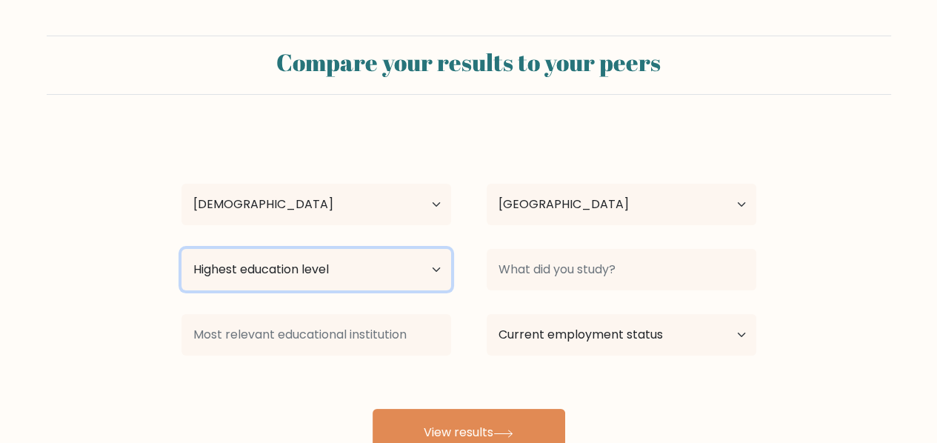
click at [272, 276] on select "Highest education level No schooling Primary Lower Secondary Upper Secondary Oc…" at bounding box center [317, 269] width 270 height 41
select select "bachelors_degree"
click at [182, 249] on select "Highest education level No schooling Primary Lower Secondary Upper Secondary Oc…" at bounding box center [317, 269] width 270 height 41
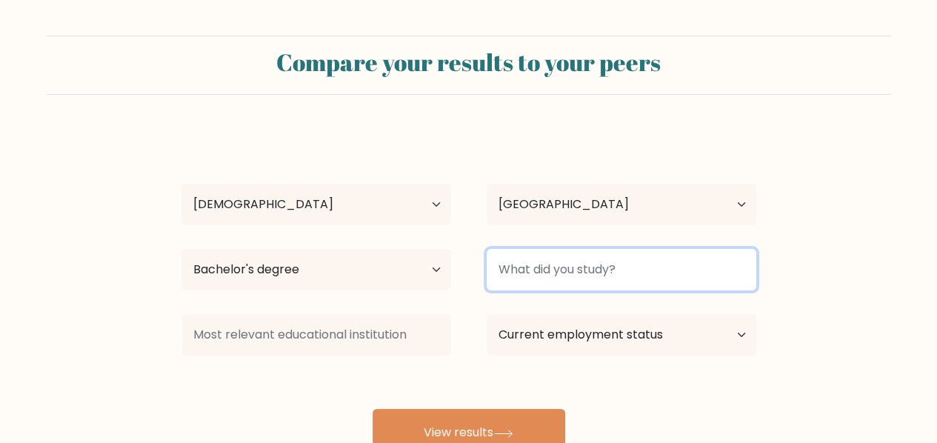
click at [510, 264] on input at bounding box center [622, 269] width 270 height 41
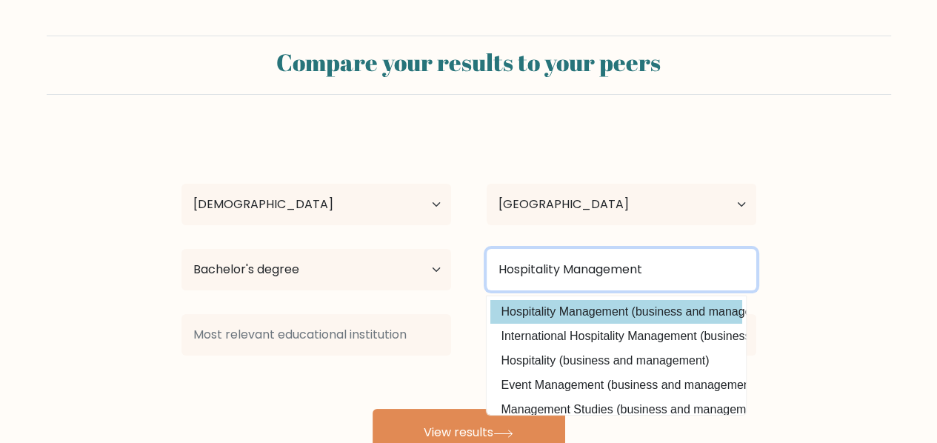
type input "Hospitality Management"
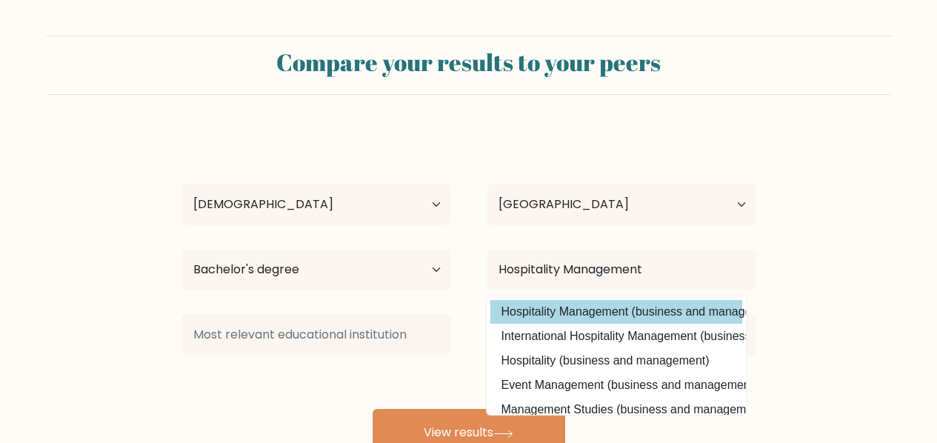
click at [578, 312] on div "Jasper Noell Marzo Age Under 18 years old 18-24 years old 25-34 years old 35-44…" at bounding box center [469, 293] width 593 height 326
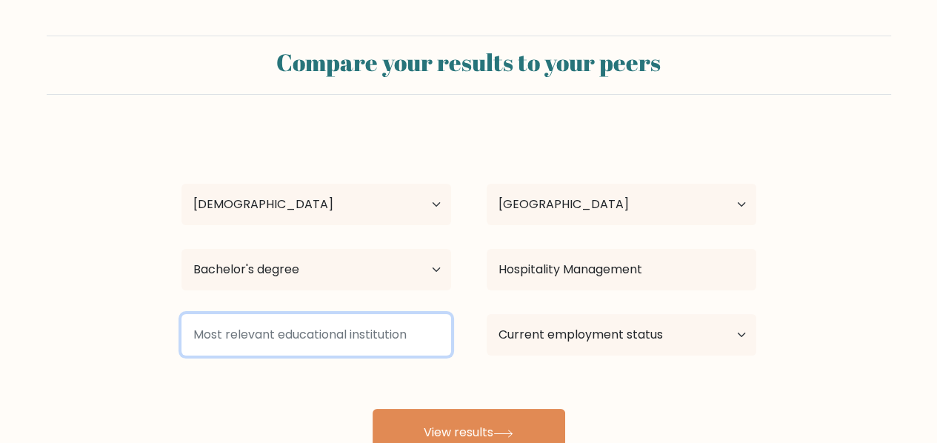
click at [356, 342] on input at bounding box center [317, 334] width 270 height 41
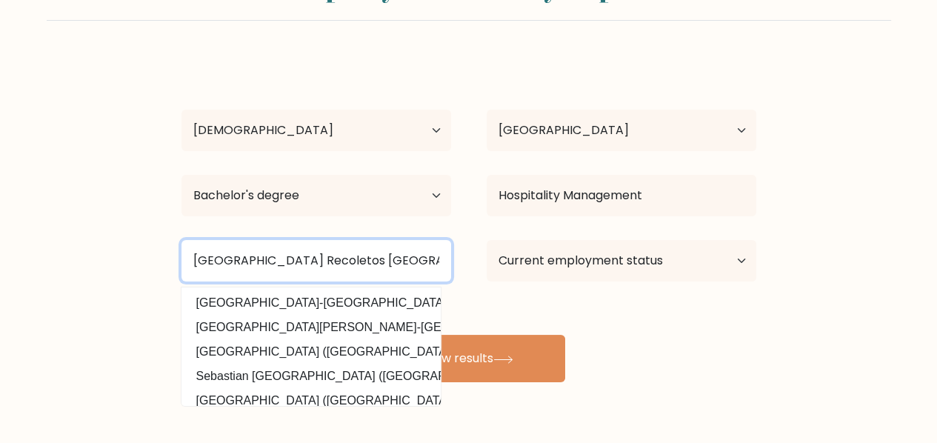
type input "San Sebastian College Recoletos Manila"
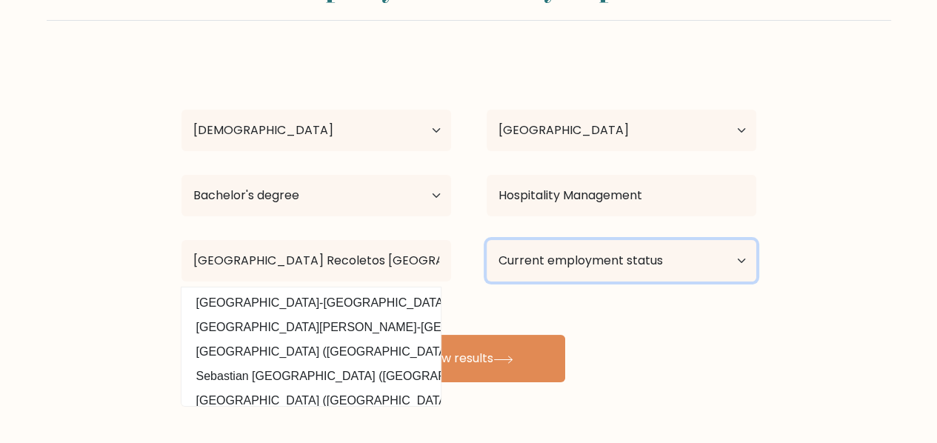
click at [557, 267] on select "Current employment status Employed Student Retired Other / prefer not to answer" at bounding box center [622, 260] width 270 height 41
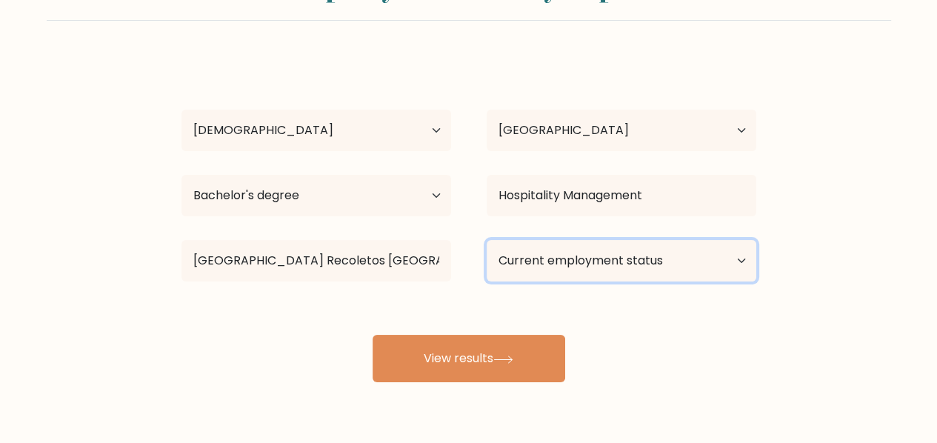
select select "other"
click at [487, 240] on select "Current employment status Employed Student Retired Other / prefer not to answer" at bounding box center [622, 260] width 270 height 41
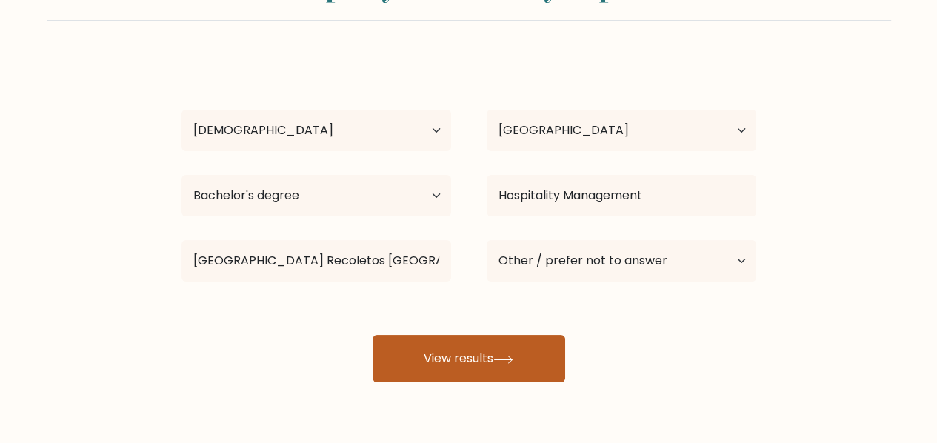
click at [478, 341] on button "View results" at bounding box center [469, 358] width 193 height 47
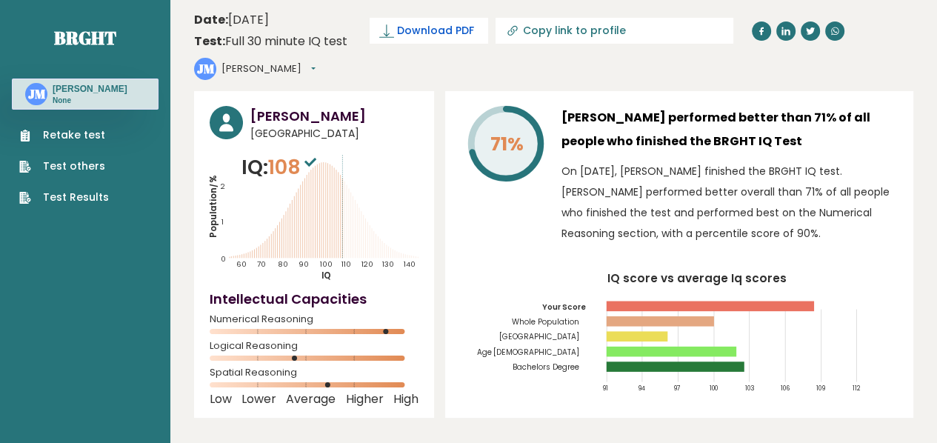
click at [432, 30] on span "Download PDF" at bounding box center [435, 31] width 77 height 16
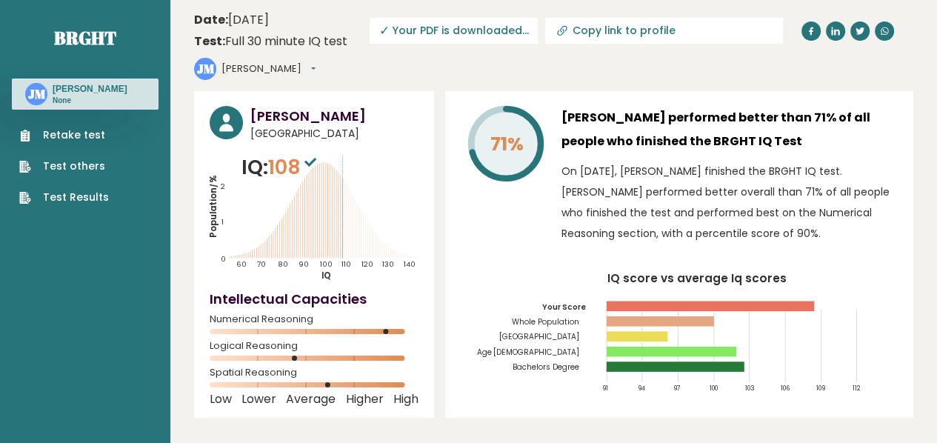
click at [293, 69] on button "[PERSON_NAME]" at bounding box center [269, 69] width 94 height 15
click at [332, 79] on header "Date: September 12, 2025 Test: Full 30 minute IQ test Download PDF Downloading.…" at bounding box center [554, 45] width 720 height 76
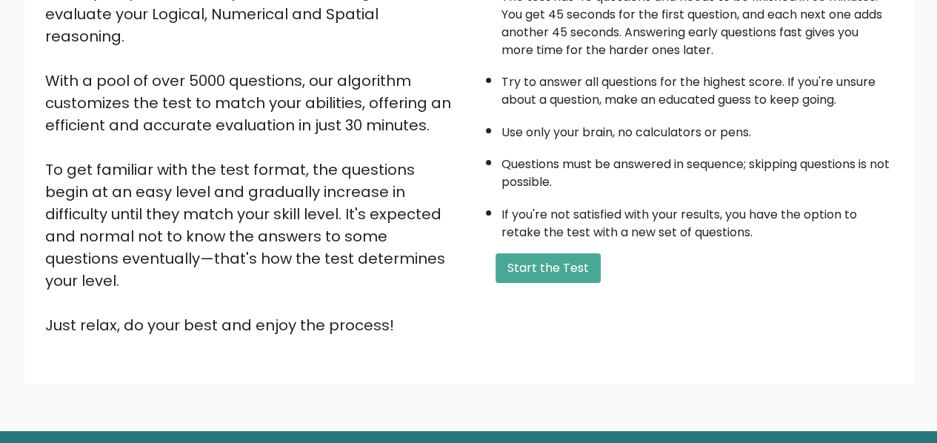
scroll to position [236, 0]
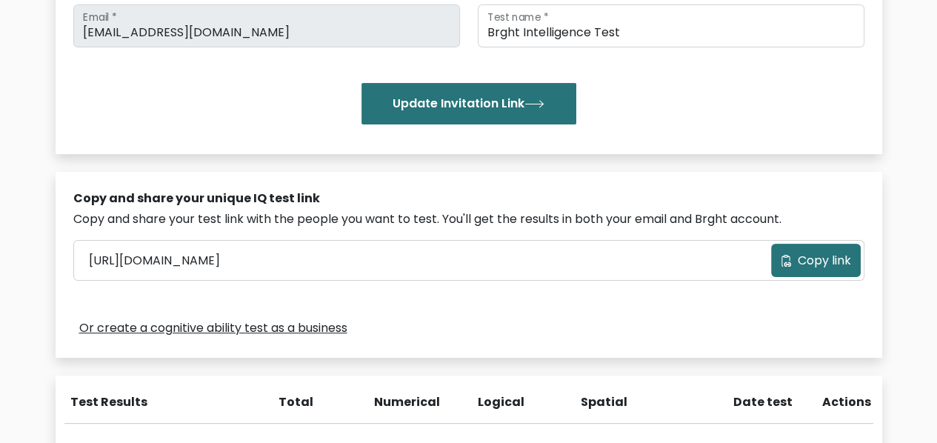
scroll to position [445, 0]
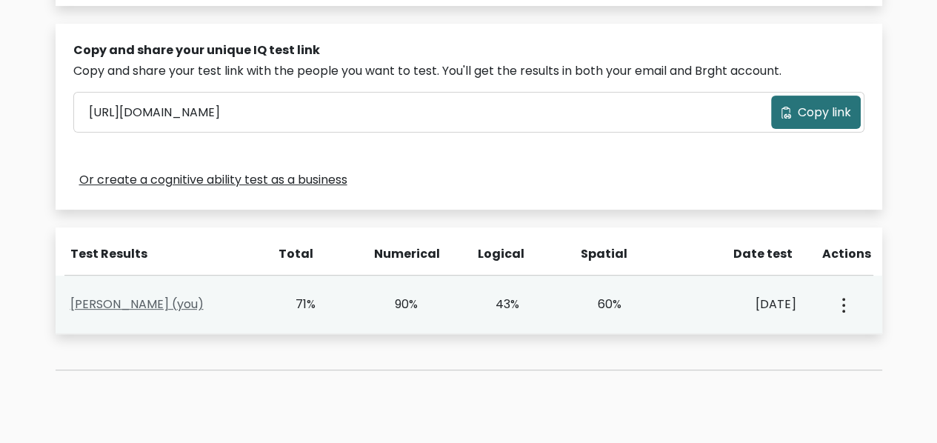
click at [150, 305] on link "[PERSON_NAME] (you)" at bounding box center [136, 304] width 133 height 17
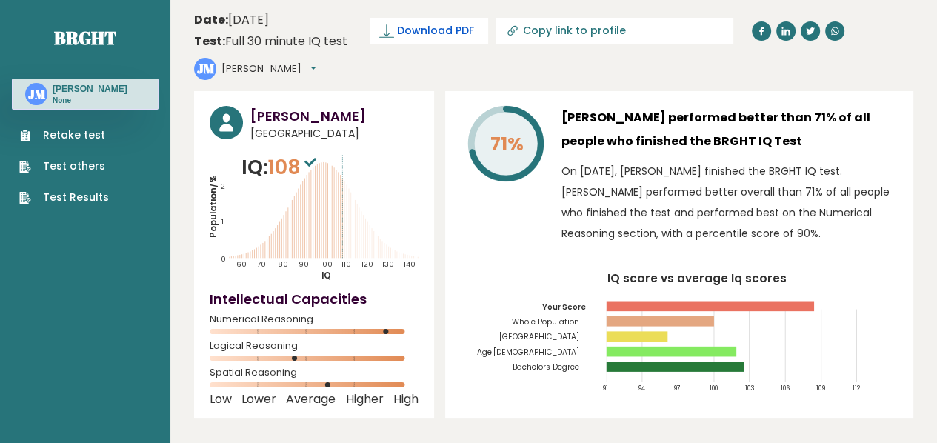
click at [437, 33] on span "Download PDF" at bounding box center [435, 31] width 77 height 16
